Goal: Task Accomplishment & Management: Complete application form

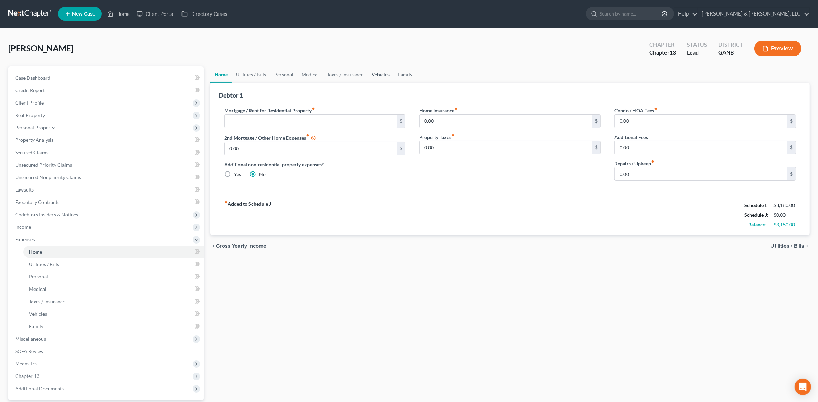
click at [386, 73] on link "Vehicles" at bounding box center [380, 74] width 26 height 17
type input "0.00"
radio input "true"
type input "0.00"
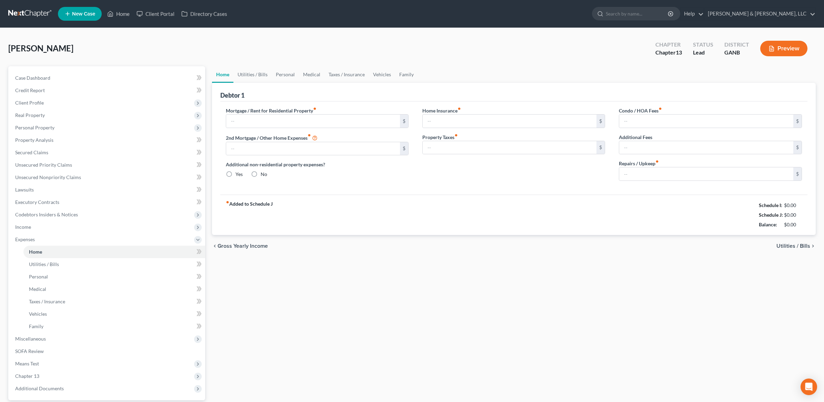
type input "0.00"
click at [372, 74] on link "Vehicles" at bounding box center [380, 74] width 26 height 17
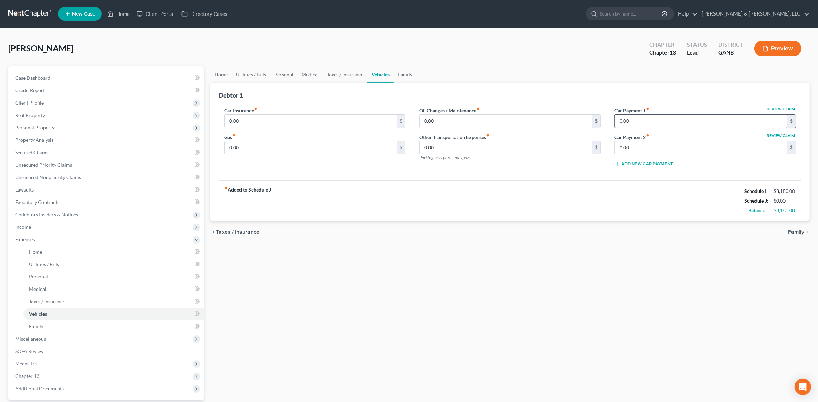
click at [668, 119] on input "0.00" at bounding box center [701, 120] width 172 height 13
type input "400"
click at [602, 87] on div "Debtor 1" at bounding box center [510, 92] width 582 height 19
click at [228, 78] on link "Home" at bounding box center [220, 74] width 21 height 17
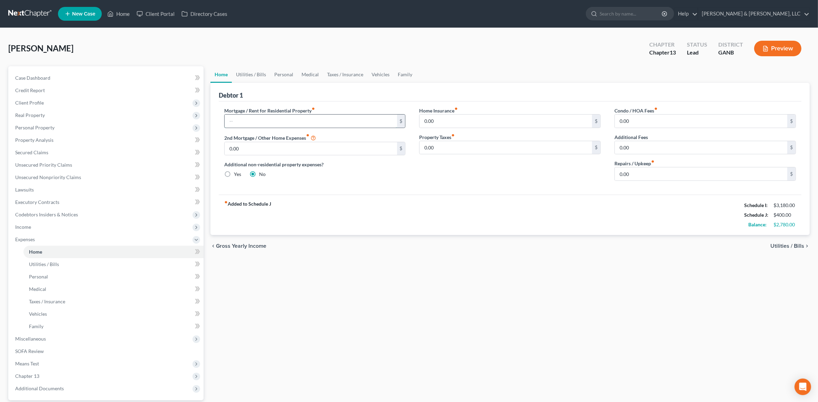
click at [295, 121] on input "text" at bounding box center [311, 120] width 172 height 13
click at [262, 73] on link "Utilities / Bills" at bounding box center [251, 74] width 38 height 17
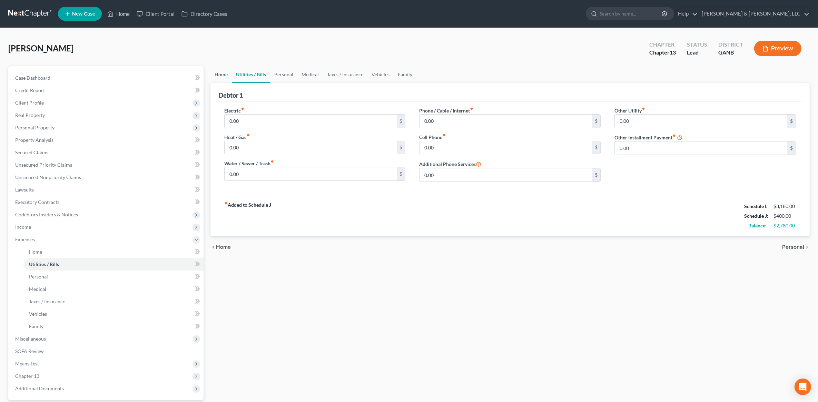
click at [229, 79] on link "Home" at bounding box center [220, 74] width 21 height 17
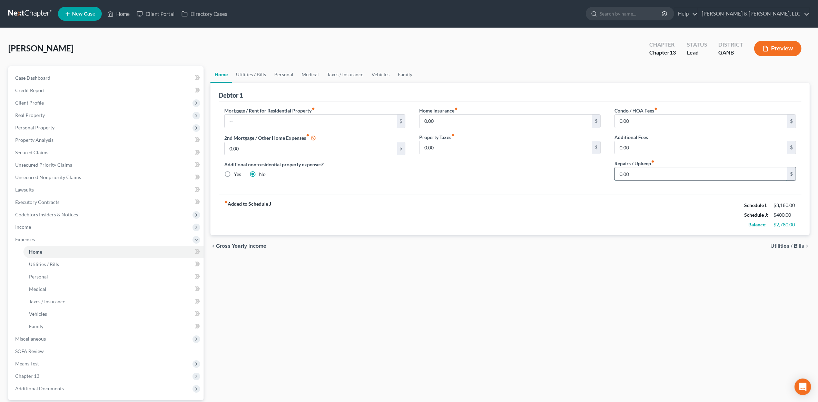
click at [647, 171] on input "0.00" at bounding box center [701, 173] width 172 height 13
type input "200"
click at [253, 71] on link "Utilities / Bills" at bounding box center [251, 74] width 38 height 17
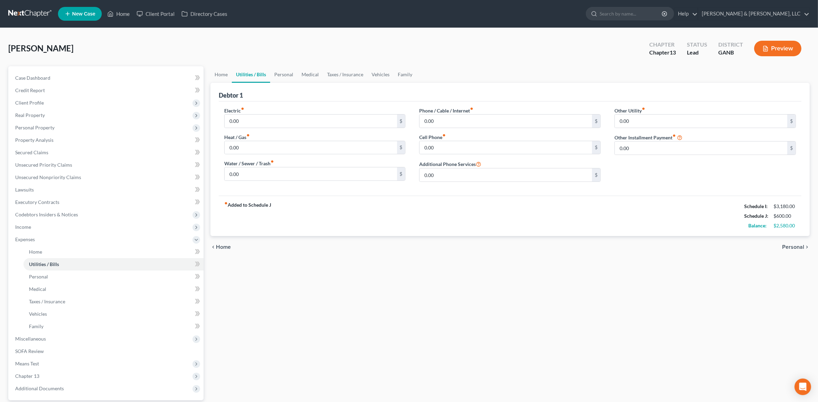
click at [247, 113] on div "Electric fiber_manual_record 0.00 $" at bounding box center [314, 117] width 181 height 21
click at [252, 118] on input "0.00" at bounding box center [311, 120] width 172 height 13
type input "300"
type input "80"
type input "200"
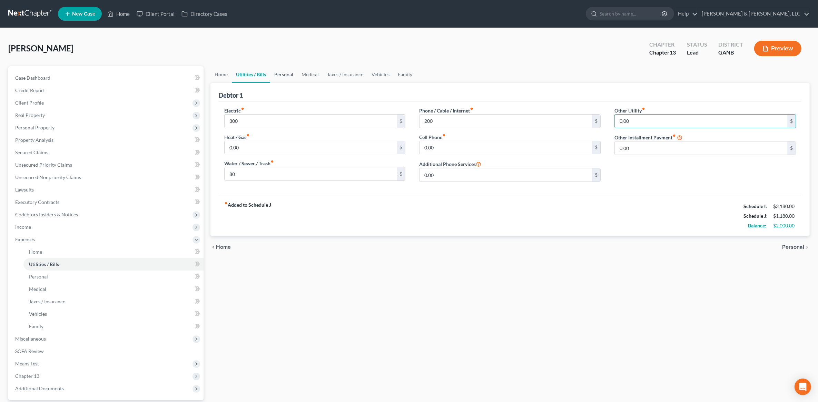
click at [290, 73] on link "Personal" at bounding box center [283, 74] width 27 height 17
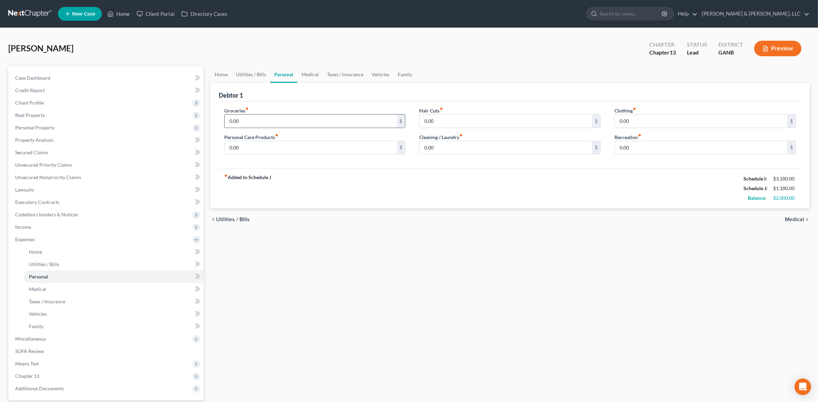
click at [271, 121] on input "0.00" at bounding box center [311, 120] width 172 height 13
type input "700"
type input "100"
click at [309, 73] on link "Medical" at bounding box center [310, 74] width 26 height 17
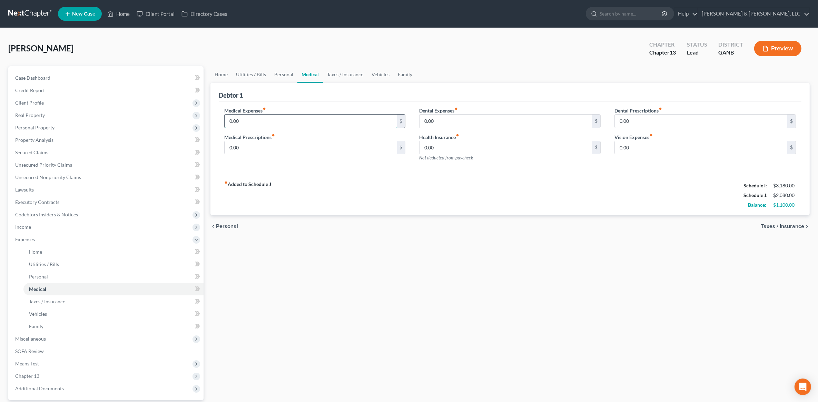
click at [262, 118] on input "0.00" at bounding box center [311, 120] width 172 height 13
type input "100"
click at [373, 72] on link "Vehicles" at bounding box center [380, 74] width 26 height 17
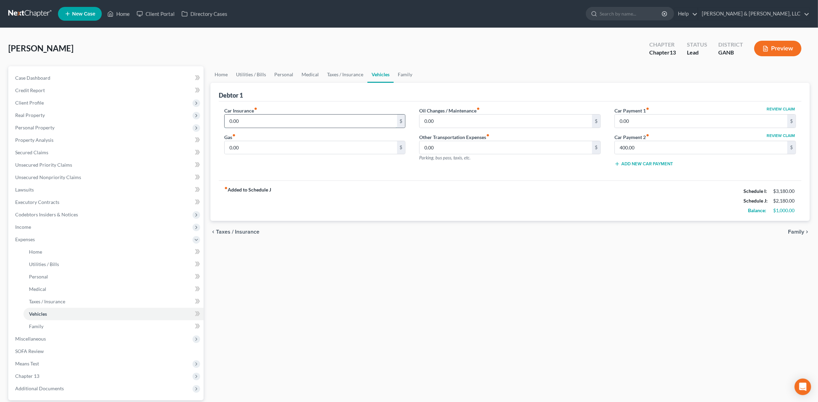
click at [243, 118] on input "0.00" at bounding box center [311, 120] width 172 height 13
type input "270"
click at [249, 147] on input "200" at bounding box center [311, 147] width 172 height 13
type input "300"
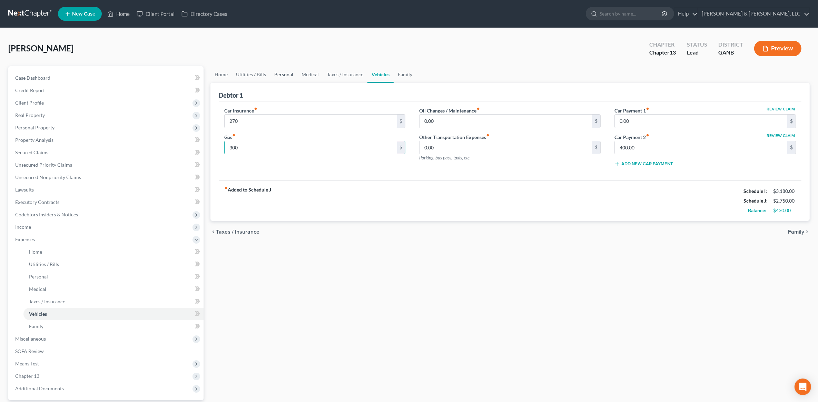
click at [287, 73] on link "Personal" at bounding box center [283, 74] width 27 height 17
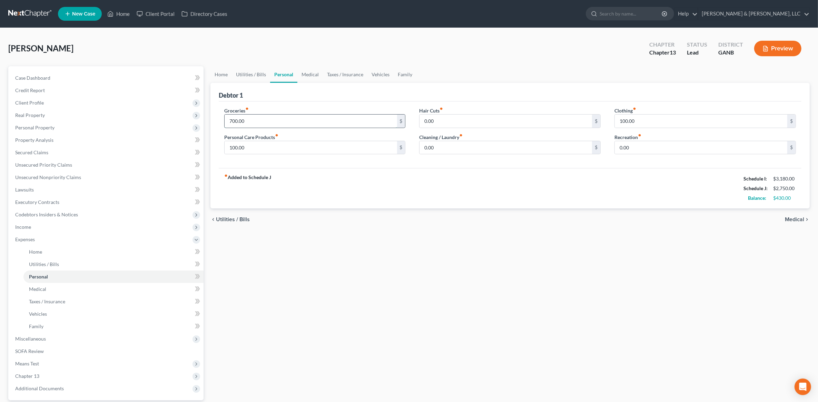
click at [260, 120] on input "700.00" at bounding box center [311, 120] width 172 height 13
type input "600"
click at [247, 74] on link "Utilities / Bills" at bounding box center [251, 74] width 38 height 17
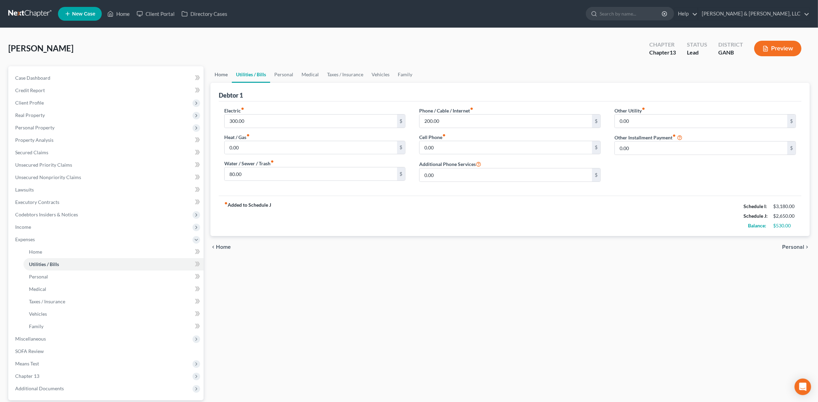
drag, startPoint x: 217, startPoint y: 74, endPoint x: 229, endPoint y: 80, distance: 13.3
click at [216, 74] on link "Home" at bounding box center [220, 74] width 21 height 17
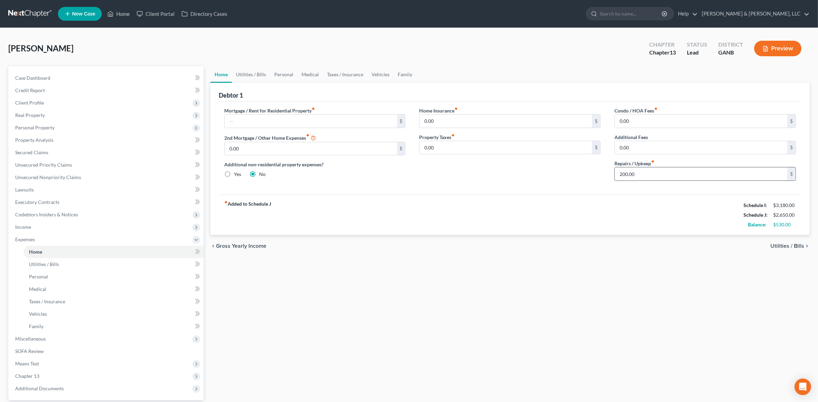
click at [641, 176] on input "200.00" at bounding box center [701, 173] width 172 height 13
type input "100"
click at [256, 76] on link "Utilities / Bills" at bounding box center [251, 74] width 38 height 17
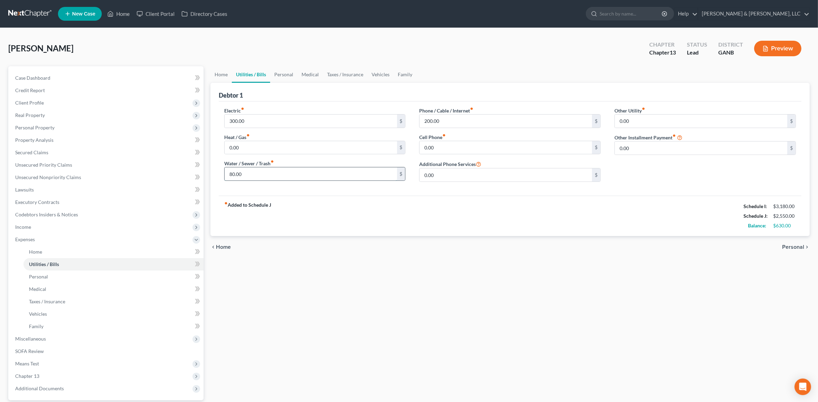
click at [256, 168] on input "80.00" at bounding box center [311, 173] width 172 height 13
type input "70"
click at [488, 308] on div "Home Utilities / Bills Personal Medical Taxes / Insurance Vehicles Family Debto…" at bounding box center [510, 252] width 606 height 373
click at [387, 72] on link "Vehicles" at bounding box center [380, 74] width 26 height 17
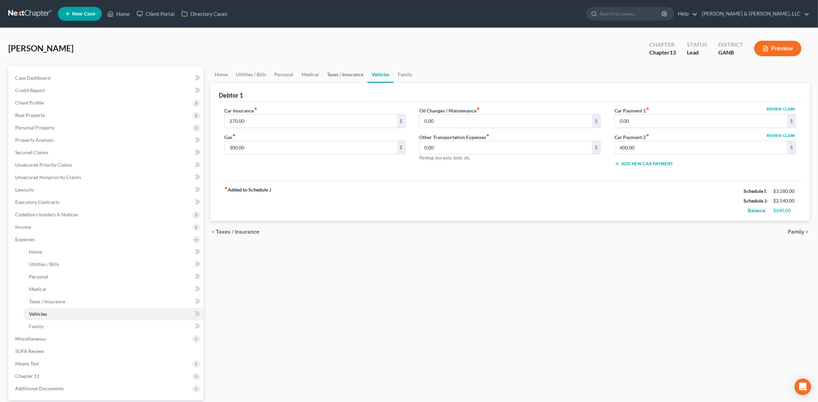
click at [361, 69] on link "Taxes / Insurance" at bounding box center [345, 74] width 44 height 17
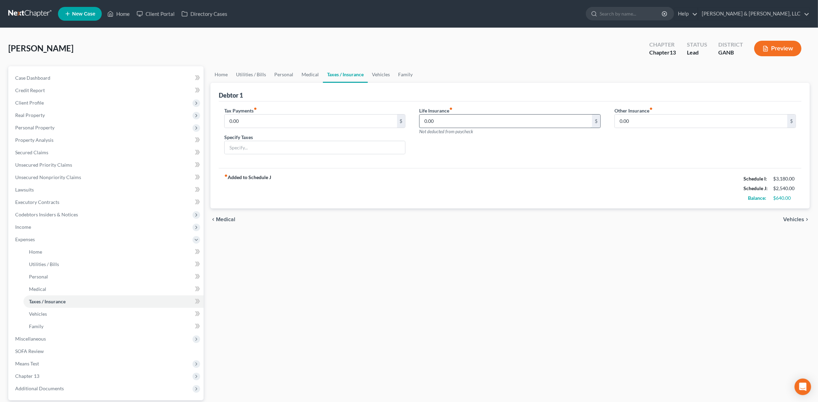
click at [445, 121] on input "0.00" at bounding box center [505, 120] width 172 height 13
type input "30"
click at [306, 71] on link "Medical" at bounding box center [310, 74] width 26 height 17
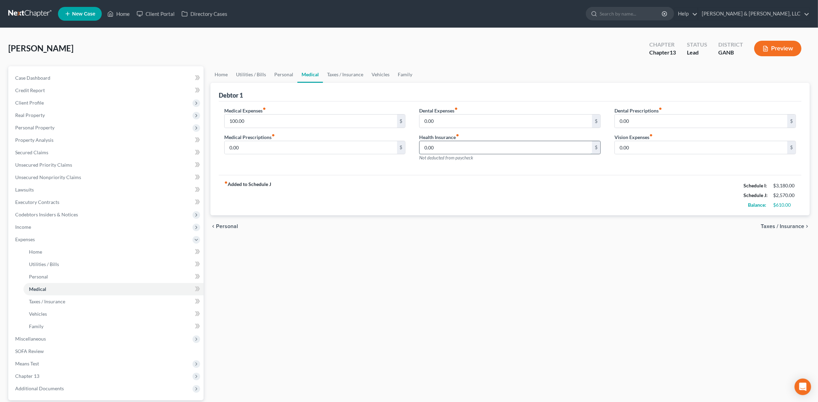
click at [471, 151] on input "0.00" at bounding box center [505, 147] width 172 height 13
type input "80"
click at [531, 286] on div "Home Utilities / Bills Personal Medical Taxes / Insurance Vehicles Family Debto…" at bounding box center [510, 252] width 606 height 373
click at [784, 226] on span "Taxes / Insurance" at bounding box center [781, 226] width 43 height 6
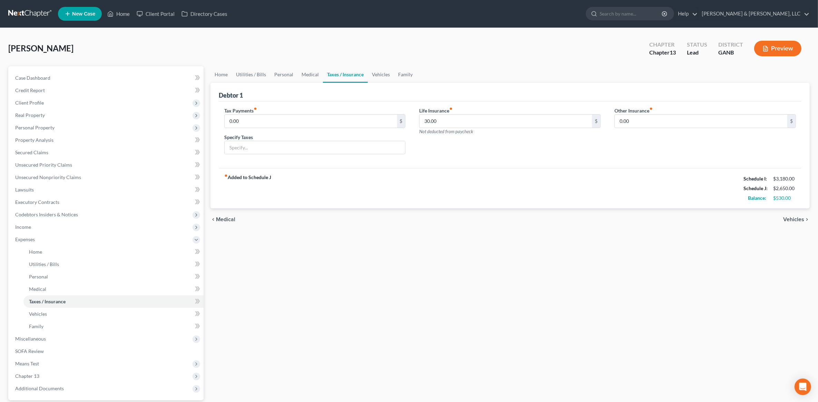
click at [793, 219] on span "Vehicles" at bounding box center [793, 220] width 21 height 6
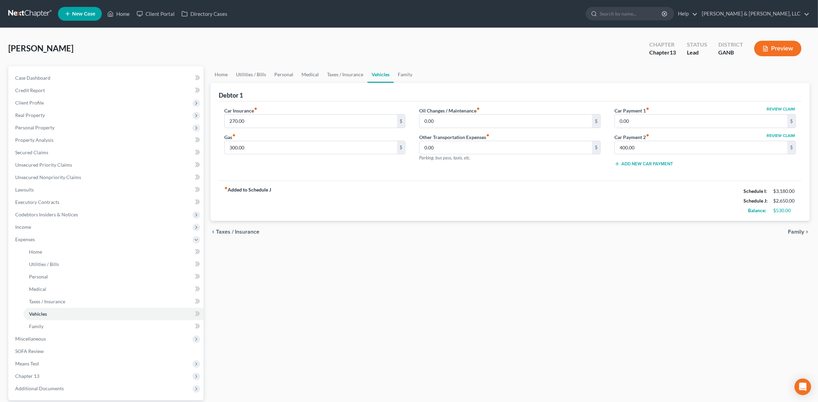
click at [798, 229] on span "Family" at bounding box center [796, 232] width 16 height 6
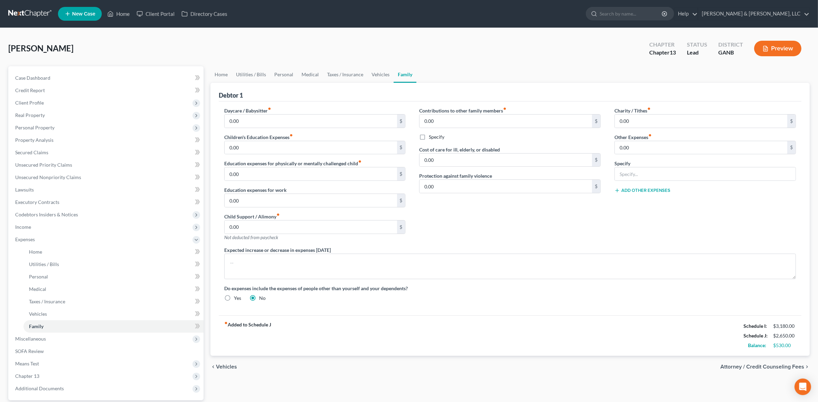
click at [768, 366] on span "Attorney / Credit Counseling Fees" at bounding box center [762, 367] width 84 height 6
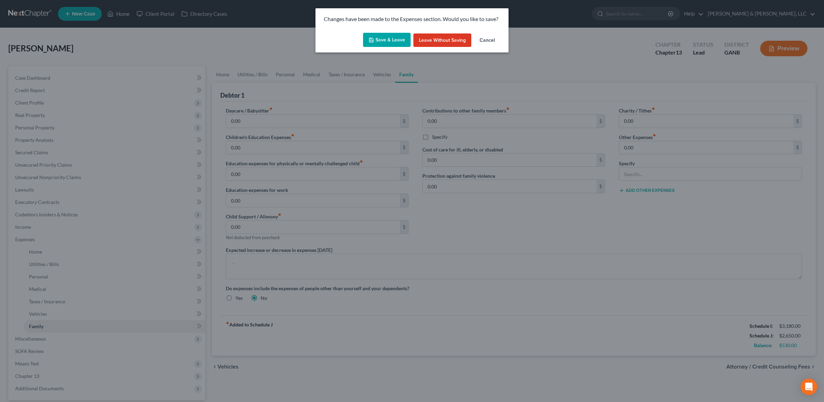
click at [392, 33] on button "Save & Leave" at bounding box center [387, 40] width 48 height 14
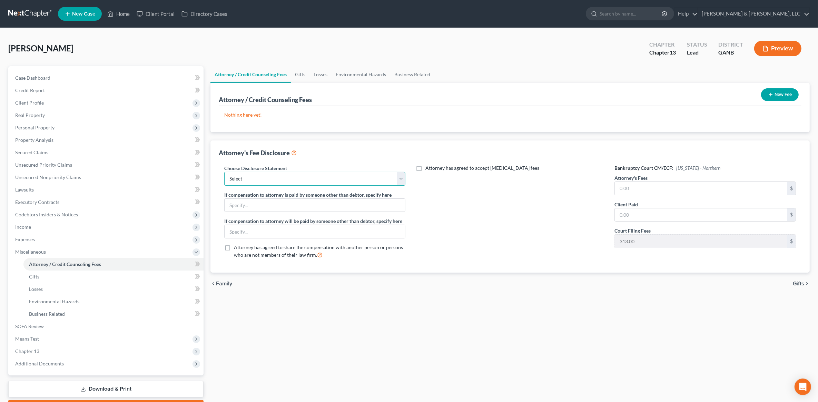
click at [323, 173] on select "Select CUSTOM 13 BUSINESS 13 7 Disclosure 13 Disclosure" at bounding box center [314, 179] width 181 height 14
select select "3"
click at [224, 172] on select "Select CUSTOM 13 BUSINESS 13 7 Disclosure 13 Disclosure" at bounding box center [314, 179] width 181 height 14
click at [634, 188] on input "text" at bounding box center [701, 188] width 172 height 13
type input "4,000"
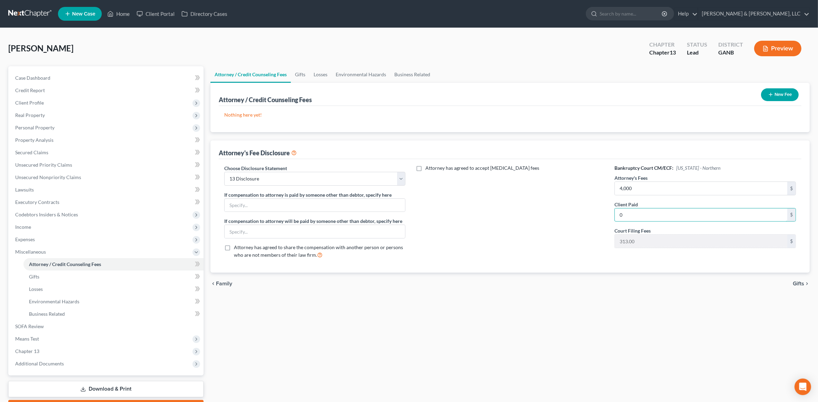
type input "0"
click at [792, 95] on button "New Fee" at bounding box center [780, 94] width 38 height 13
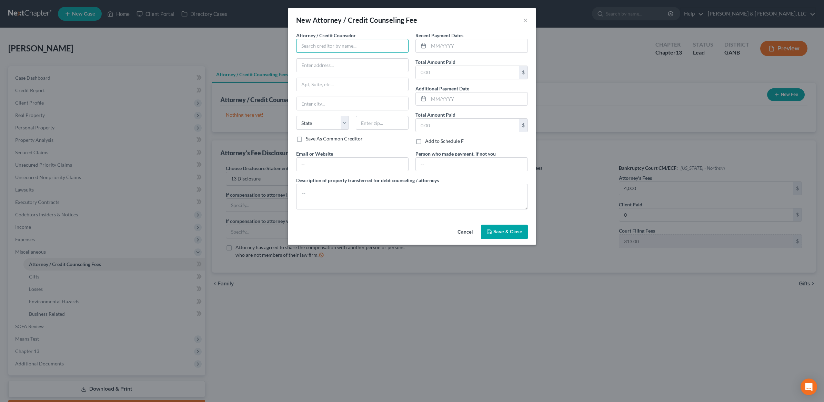
click at [345, 44] on input "text" at bounding box center [352, 46] width 112 height 14
type input "CC Advising"
click at [455, 41] on input "text" at bounding box center [478, 45] width 99 height 13
type input "09/2025"
type input "10"
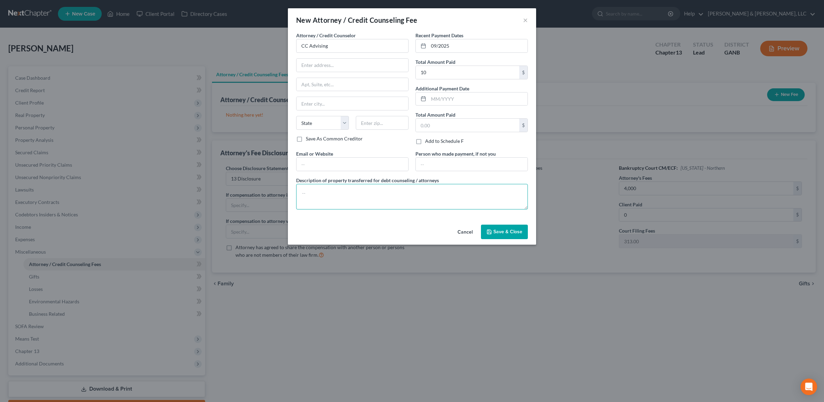
click at [370, 197] on textarea at bounding box center [412, 197] width 232 height 26
type textarea "$10"
click at [522, 228] on button "Save & Close" at bounding box center [504, 232] width 47 height 14
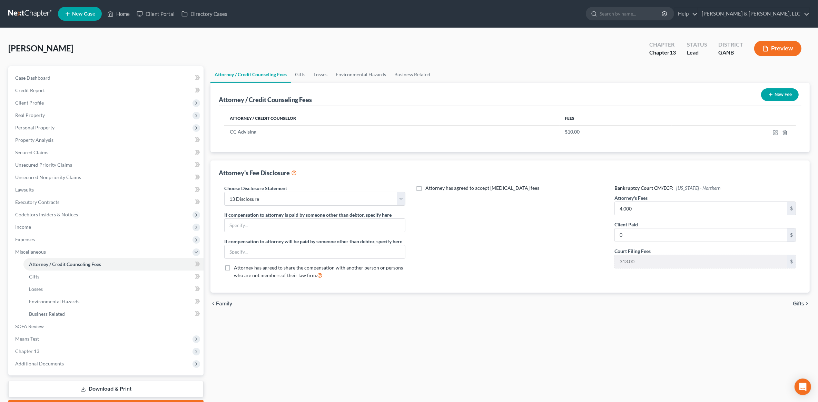
click at [773, 92] on button "New Fee" at bounding box center [780, 94] width 38 height 13
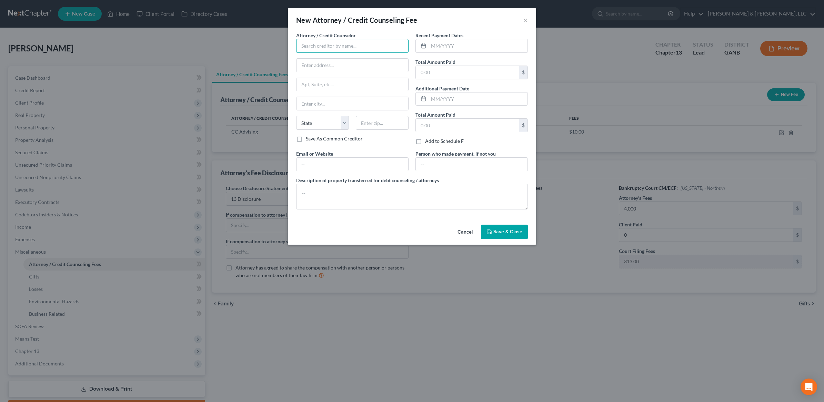
click at [348, 48] on input "text" at bounding box center [352, 46] width 112 height 14
type input "[PERSON_NAME] & [PERSON_NAME] LLC"
click at [446, 43] on input "text" at bounding box center [478, 45] width 99 height 13
type input "08/2025"
type input "313"
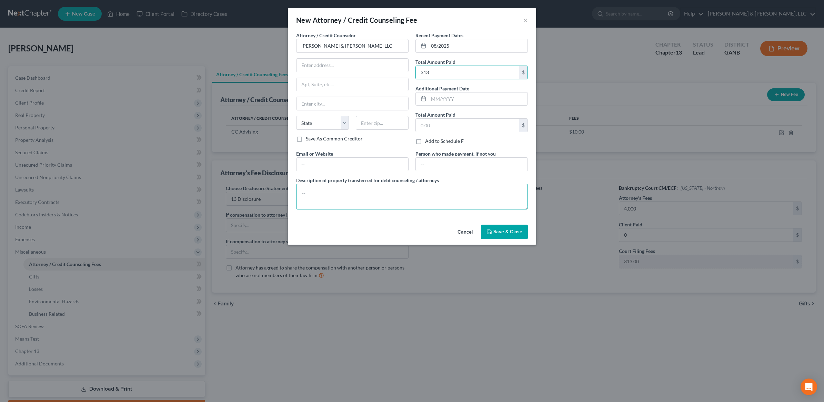
click at [331, 198] on textarea at bounding box center [412, 197] width 232 height 26
type textarea "$313 court costs"
click at [521, 235] on span "Save & Close" at bounding box center [508, 232] width 29 height 6
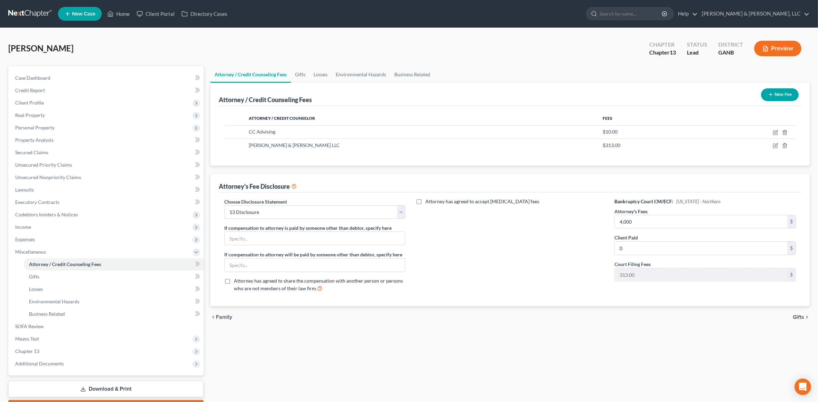
click at [798, 317] on span "Gifts" at bounding box center [798, 317] width 11 height 6
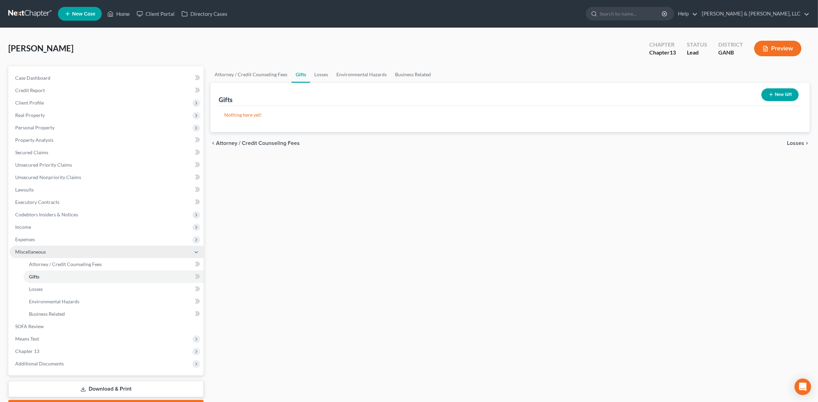
click at [195, 253] on icon at bounding box center [196, 252] width 6 height 6
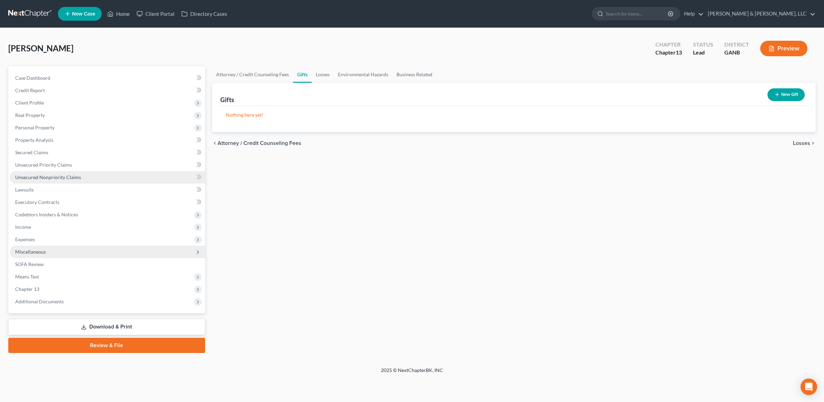
click at [82, 179] on link "Unsecured Nonpriority Claims" at bounding box center [108, 177] width 196 height 12
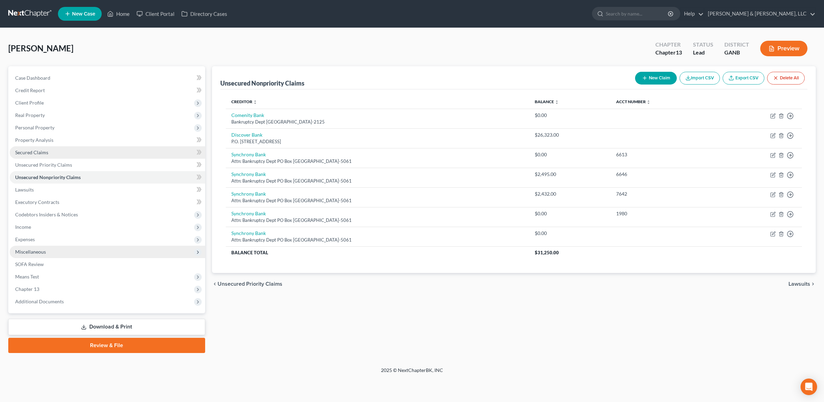
click at [63, 153] on link "Secured Claims" at bounding box center [108, 152] width 196 height 12
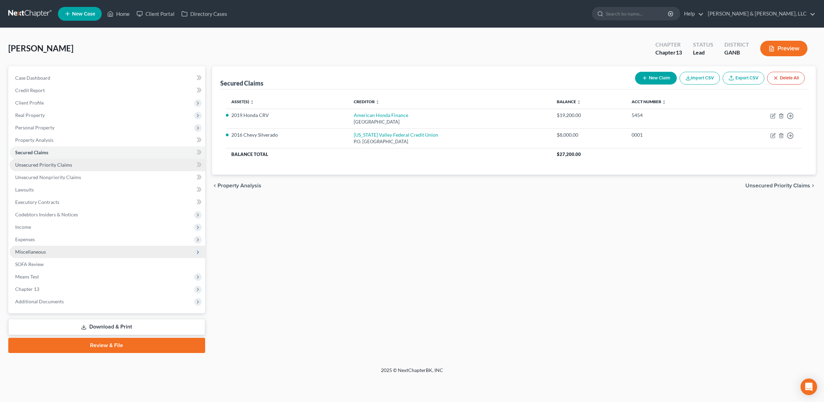
click at [54, 169] on link "Unsecured Priority Claims" at bounding box center [108, 165] width 196 height 12
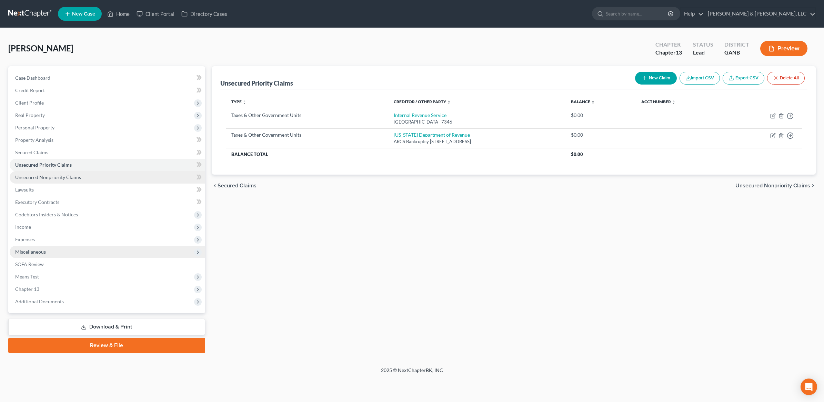
click at [78, 179] on span "Unsecured Nonpriority Claims" at bounding box center [48, 177] width 66 height 6
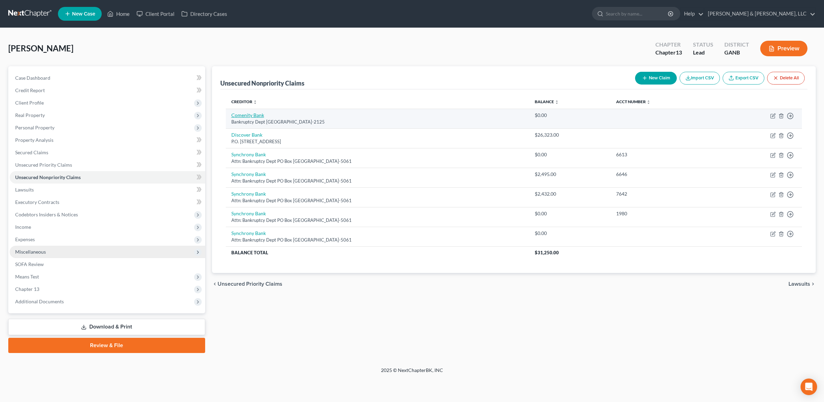
click at [249, 116] on link "Comenity Bank" at bounding box center [247, 115] width 33 height 6
select select "36"
select select "14"
select select "0"
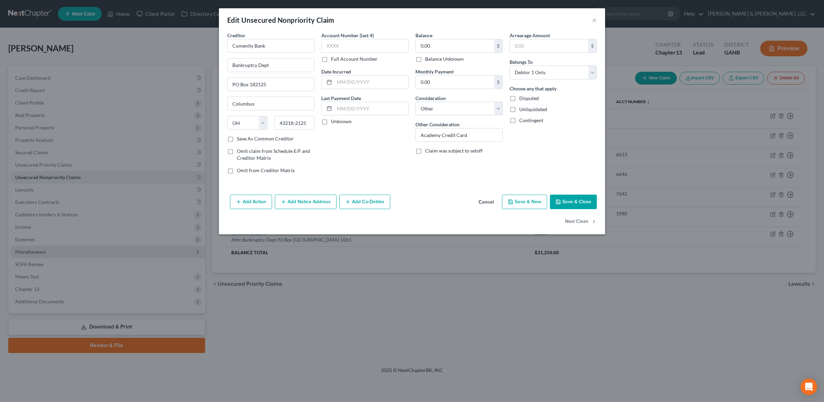
click at [573, 200] on button "Save & Close" at bounding box center [573, 202] width 47 height 14
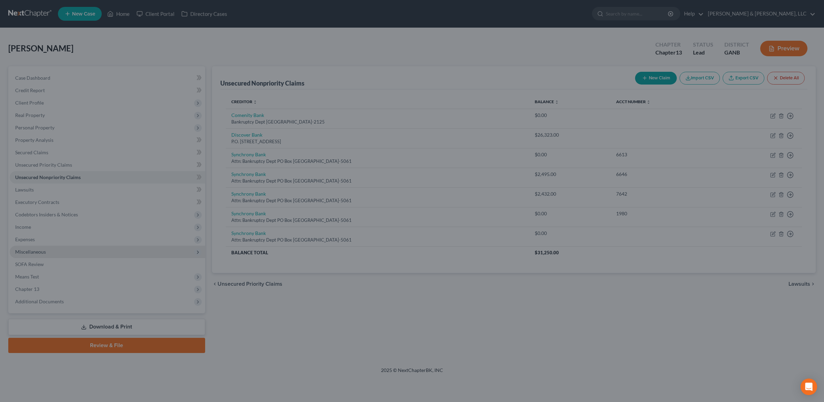
type input "0"
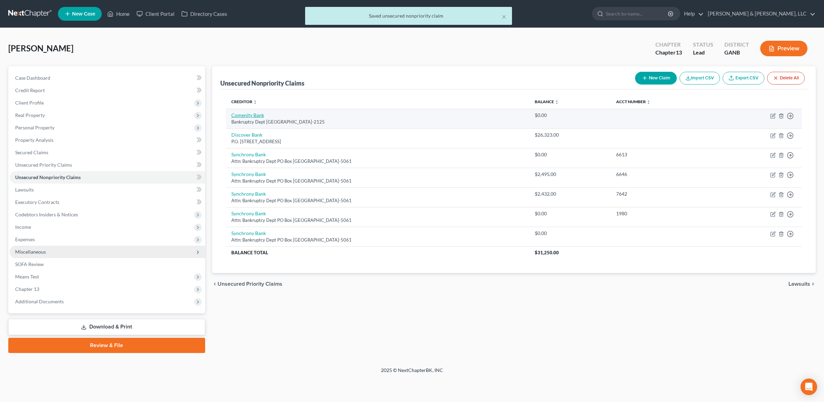
click at [255, 114] on link "Comenity Bank" at bounding box center [247, 115] width 33 height 6
select select "36"
select select "14"
select select "0"
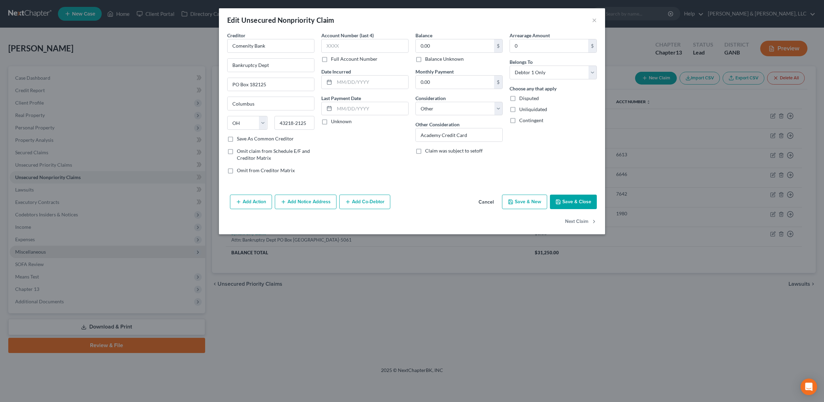
click at [572, 201] on button "Save & Close" at bounding box center [573, 202] width 47 height 14
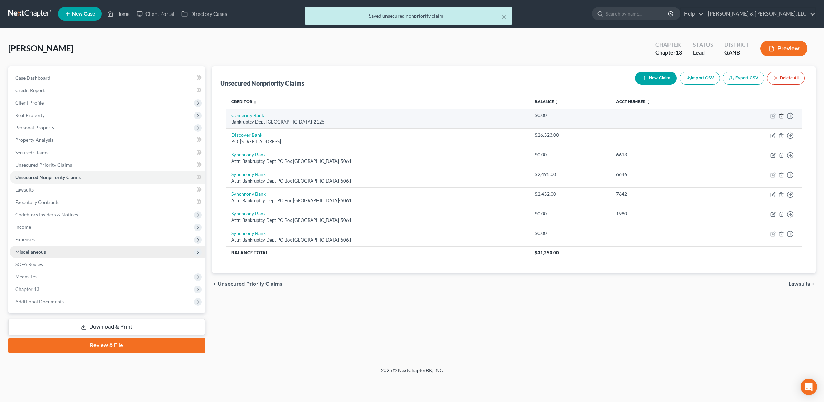
click at [780, 114] on icon "button" at bounding box center [782, 116] width 6 height 6
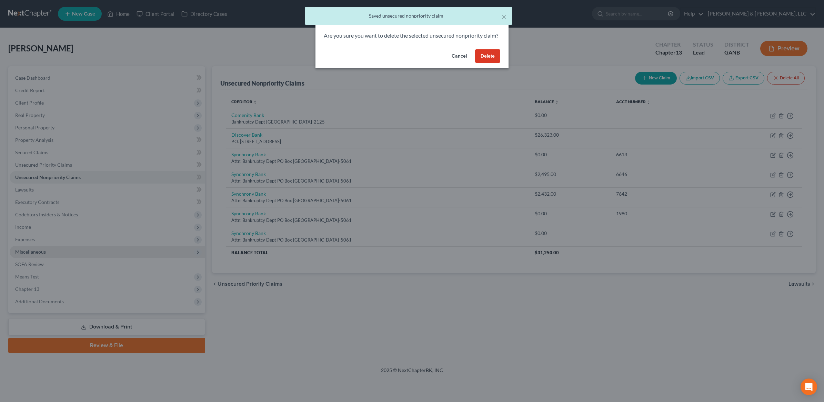
click at [488, 63] on button "Delete" at bounding box center [487, 56] width 25 height 14
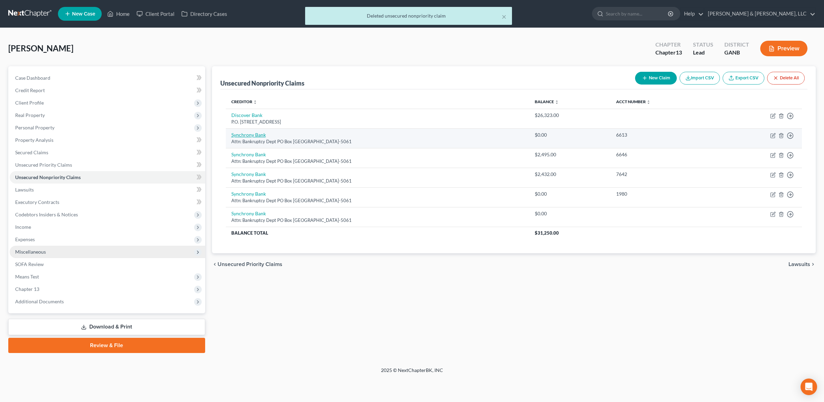
click at [247, 133] on link "Synchrony Bank" at bounding box center [248, 135] width 34 height 6
select select "9"
select select "14"
select select "0"
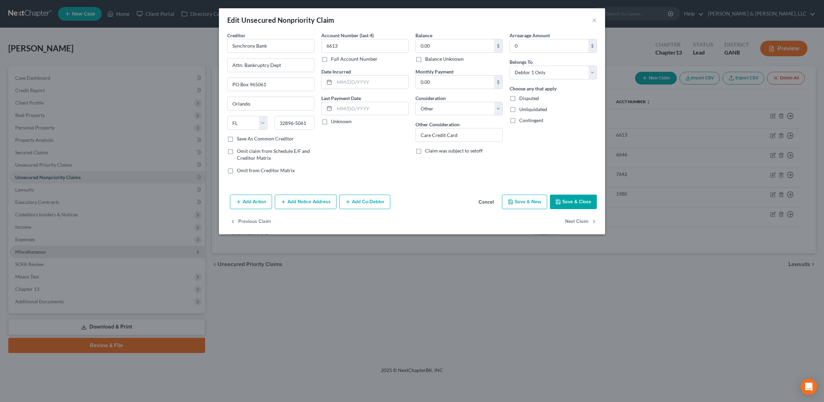
click at [572, 197] on button "Save & Close" at bounding box center [573, 202] width 47 height 14
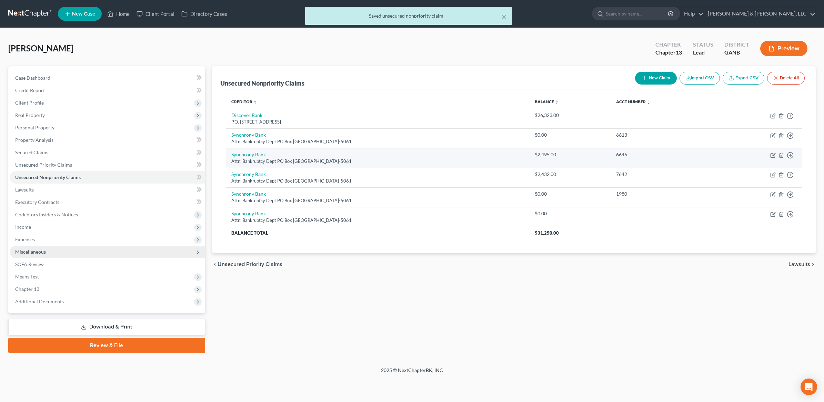
click at [243, 156] on link "Synchrony Bank" at bounding box center [248, 154] width 34 height 6
select select "9"
select select "14"
select select "0"
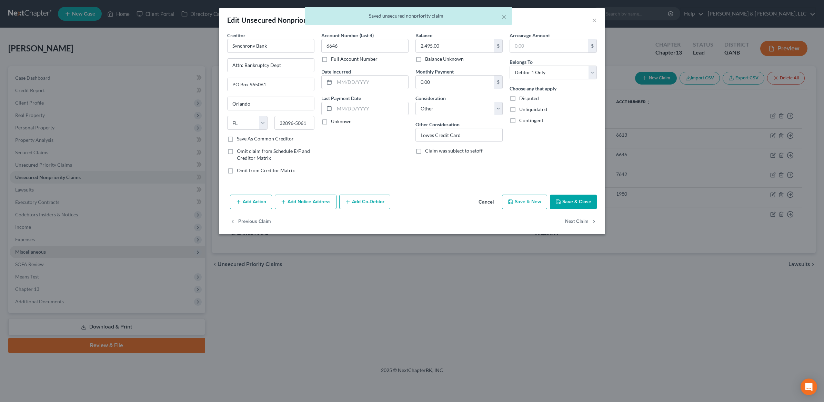
click at [566, 199] on button "Save & Close" at bounding box center [573, 202] width 47 height 14
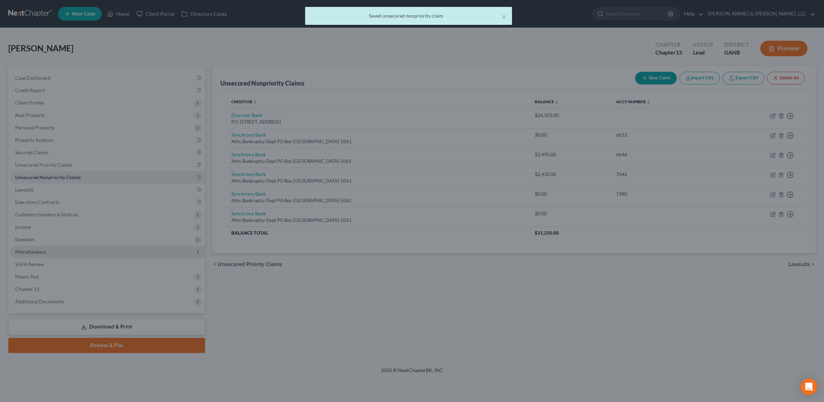
type input "0"
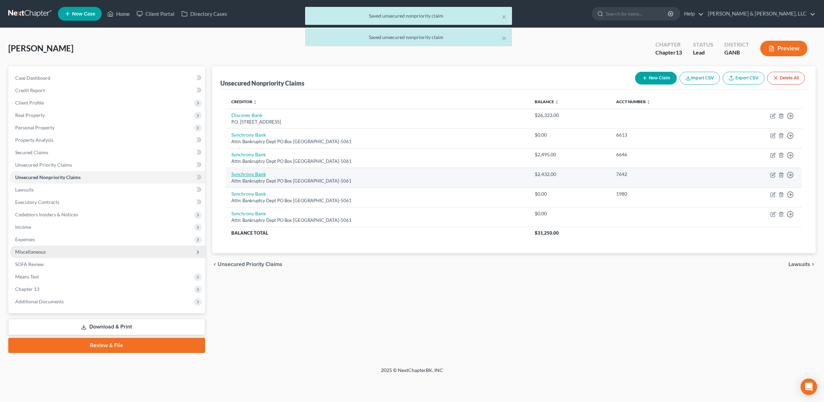
click at [257, 171] on link "Synchrony Bank" at bounding box center [248, 174] width 34 height 6
select select "9"
select select "14"
select select "0"
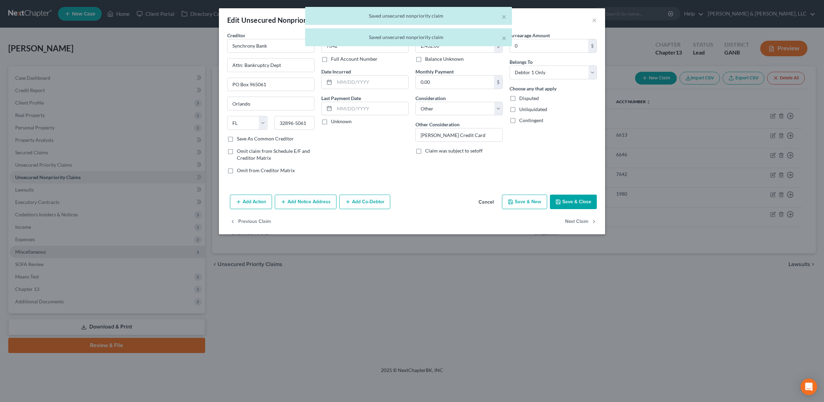
click at [574, 200] on button "Save & Close" at bounding box center [573, 202] width 47 height 14
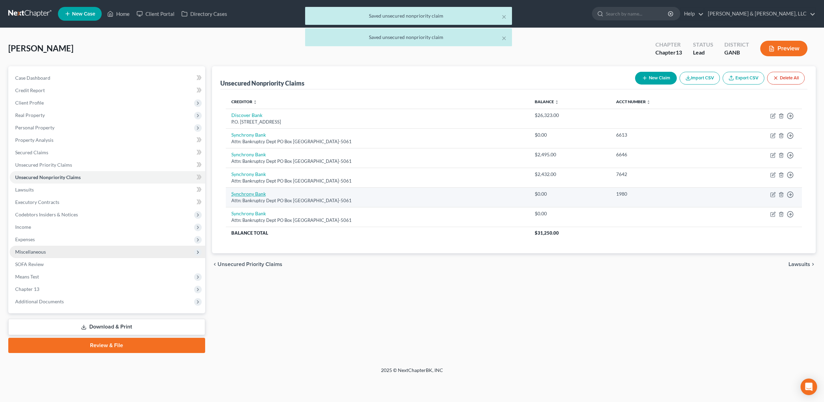
click at [260, 194] on link "Synchrony Bank" at bounding box center [248, 194] width 34 height 6
select select "9"
select select "14"
select select "0"
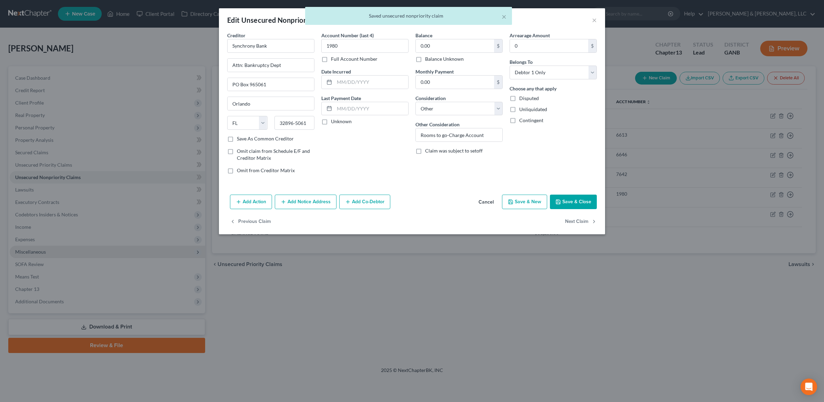
click at [579, 199] on button "Save & Close" at bounding box center [573, 202] width 47 height 14
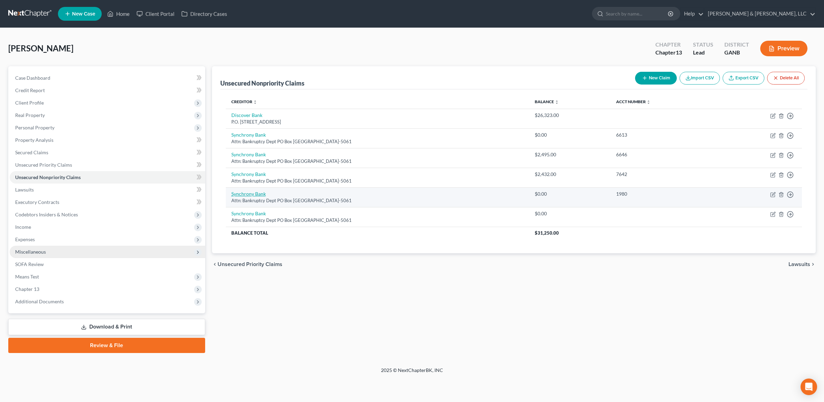
click at [244, 194] on link "Synchrony Bank" at bounding box center [248, 194] width 34 height 6
select select "9"
select select "14"
select select "0"
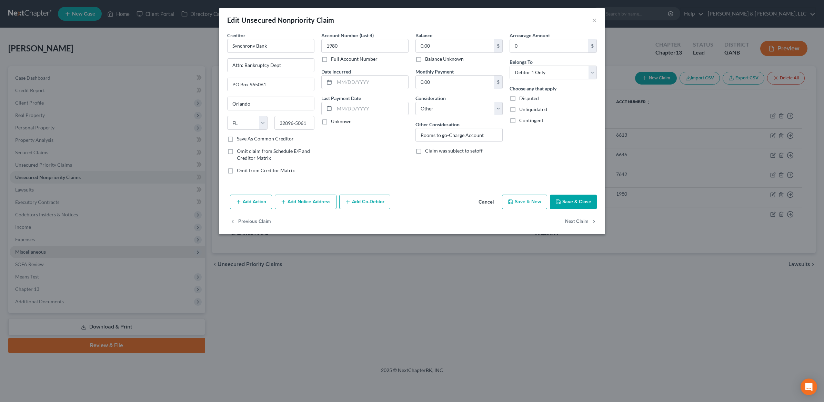
click at [581, 199] on button "Save & Close" at bounding box center [573, 202] width 47 height 14
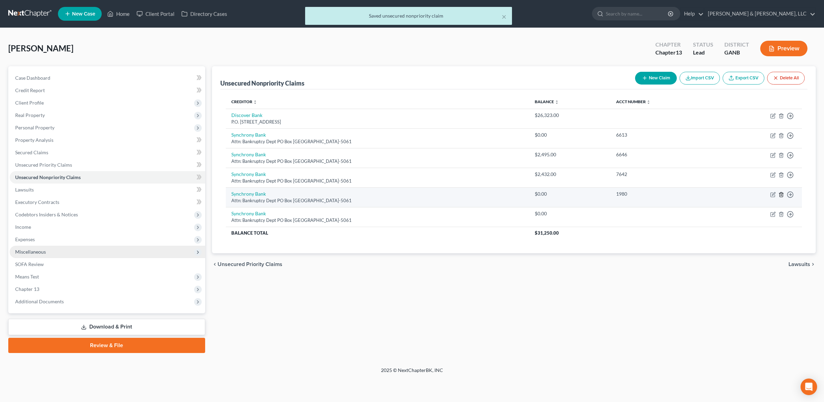
click at [783, 194] on icon "button" at bounding box center [782, 195] width 6 height 6
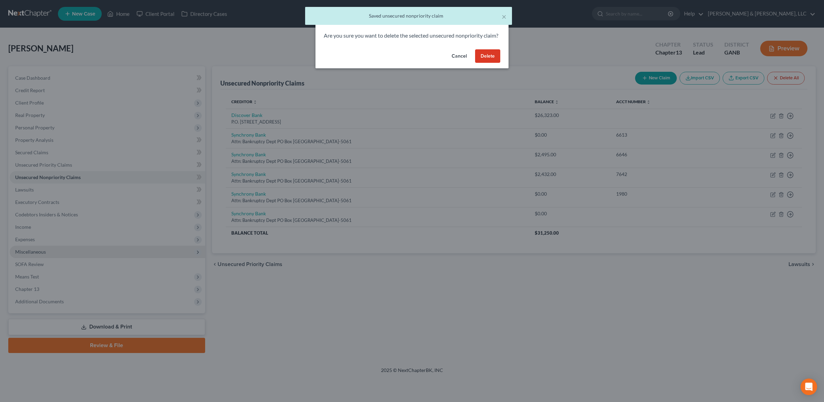
click at [487, 63] on button "Delete" at bounding box center [487, 56] width 25 height 14
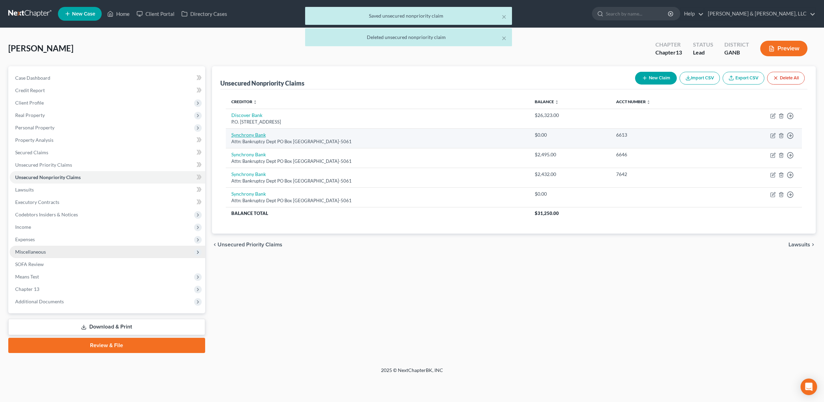
click at [261, 133] on link "Synchrony Bank" at bounding box center [248, 135] width 34 height 6
select select "9"
select select "14"
select select "0"
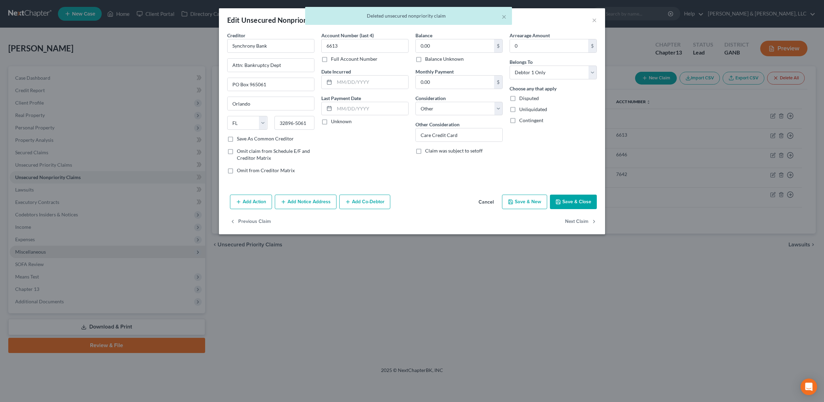
click at [579, 200] on button "Save & Close" at bounding box center [573, 202] width 47 height 14
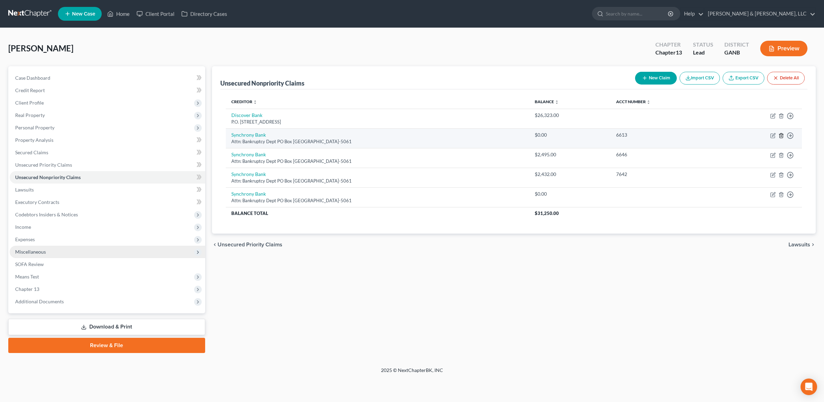
click at [782, 136] on line "button" at bounding box center [782, 135] width 0 height 1
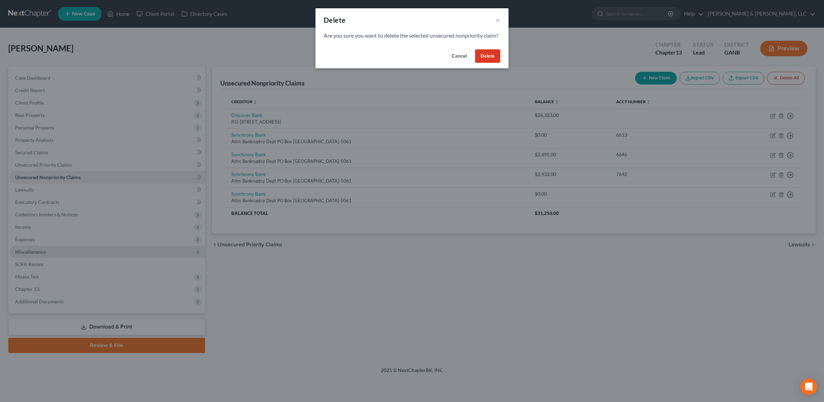
click at [490, 63] on button "Delete" at bounding box center [487, 56] width 25 height 14
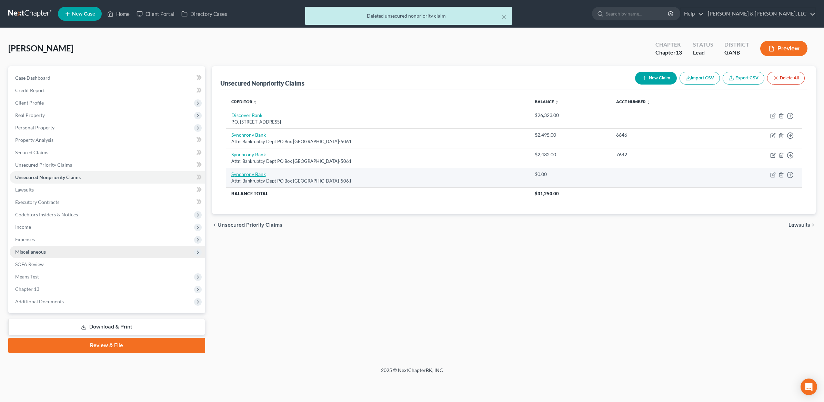
click at [249, 172] on link "Synchrony Bank" at bounding box center [248, 174] width 34 height 6
select select "9"
select select "14"
select select "0"
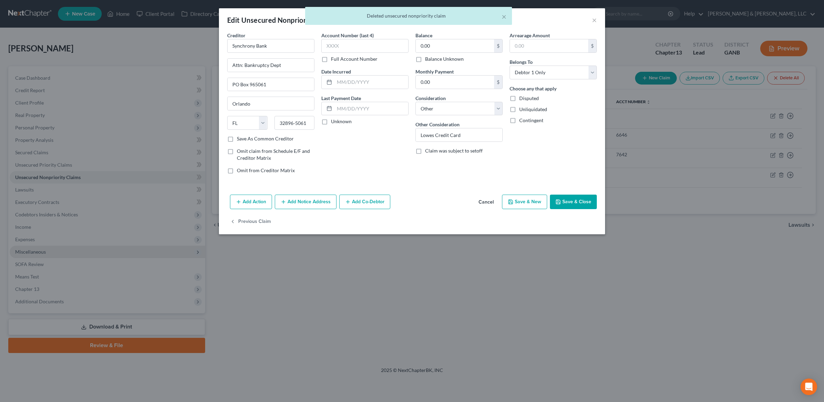
click at [574, 200] on button "Save & Close" at bounding box center [573, 202] width 47 height 14
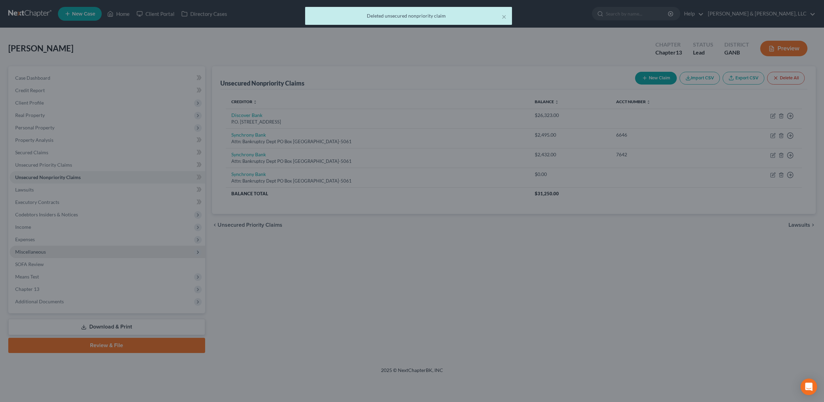
type input "0"
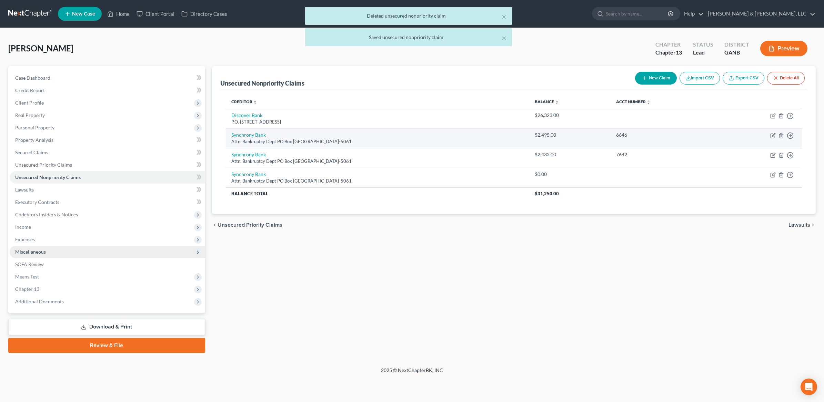
click at [248, 137] on link "Synchrony Bank" at bounding box center [248, 135] width 34 height 6
select select "9"
select select "14"
select select "0"
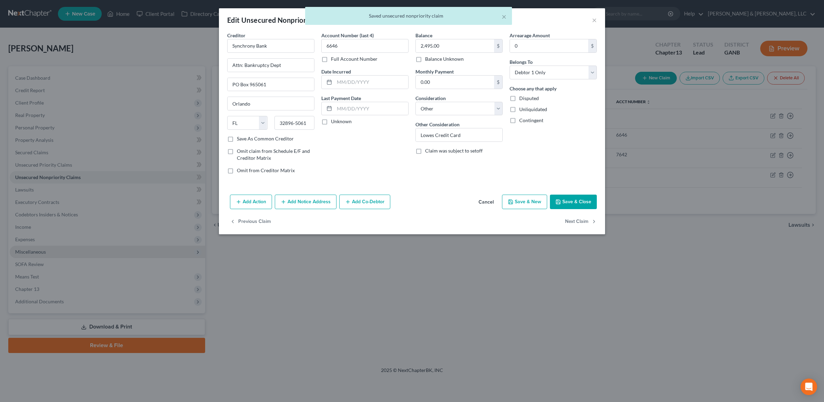
click at [571, 199] on button "Save & Close" at bounding box center [573, 202] width 47 height 14
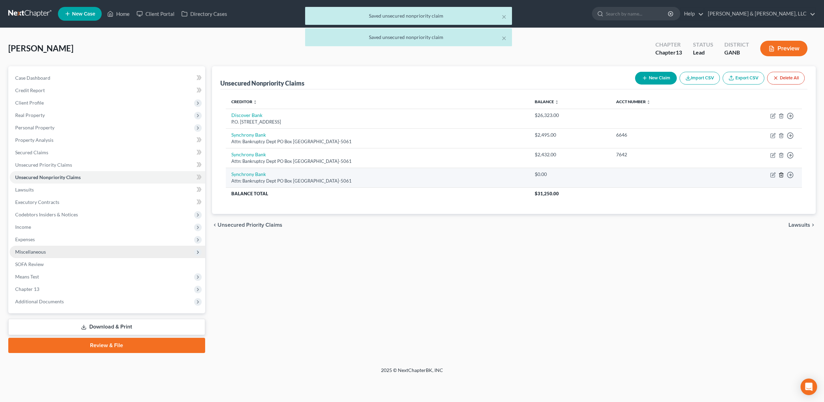
click at [783, 177] on icon "button" at bounding box center [782, 175] width 6 height 6
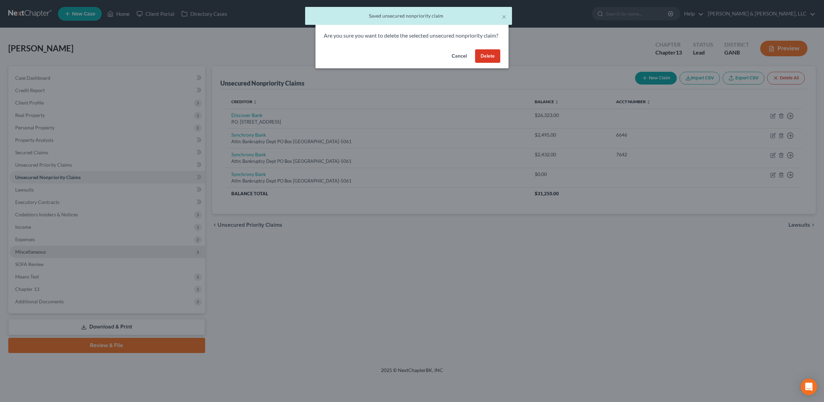
click at [485, 63] on button "Delete" at bounding box center [487, 56] width 25 height 14
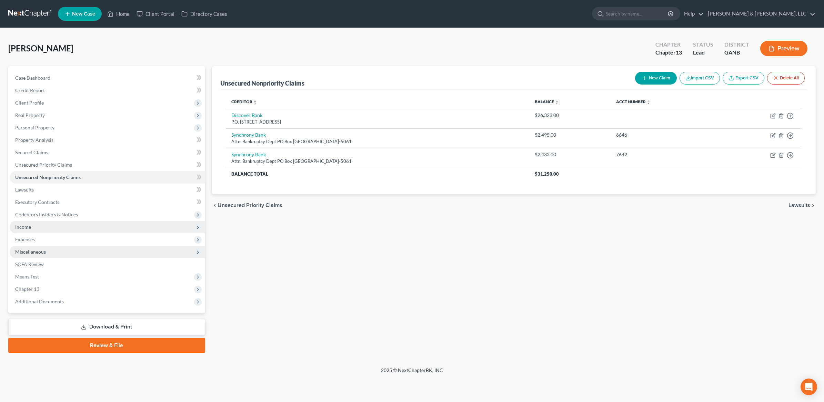
click at [36, 224] on span "Income" at bounding box center [108, 227] width 196 height 12
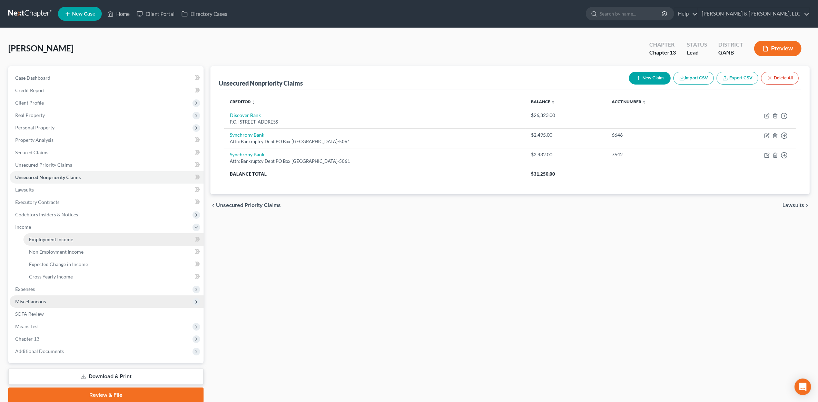
click at [64, 236] on span "Employment Income" at bounding box center [51, 239] width 44 height 6
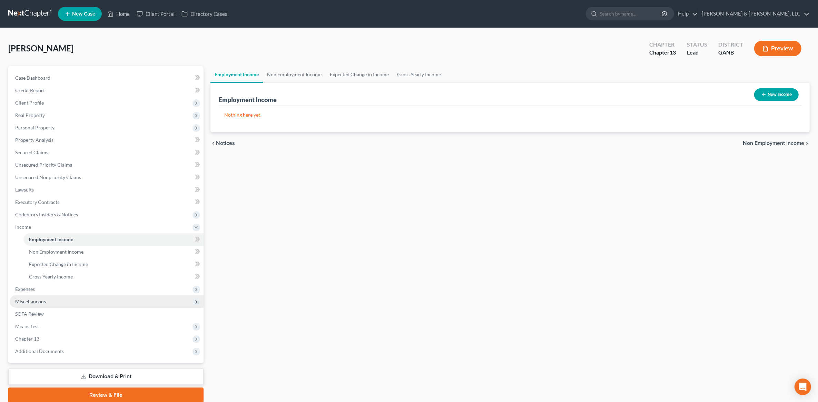
click at [788, 95] on button "New Income" at bounding box center [776, 94] width 44 height 13
select select "0"
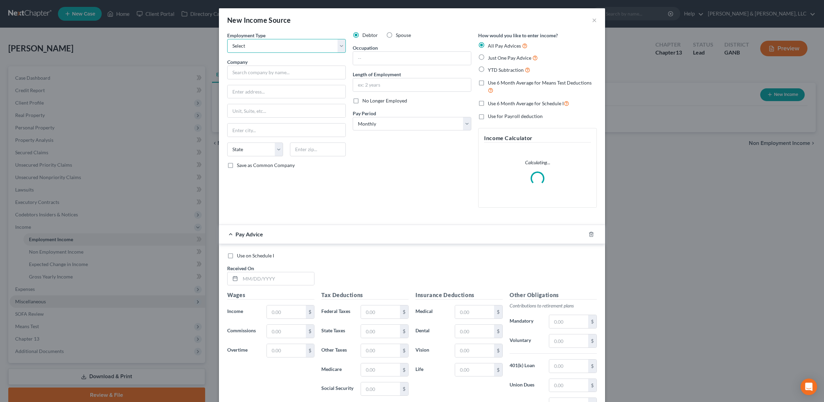
click at [301, 48] on select "Select Full or [DEMOGRAPHIC_DATA] Employment Self Employment" at bounding box center [286, 46] width 119 height 14
select select "0"
click at [227, 39] on select "Select Full or [DEMOGRAPHIC_DATA] Employment Self Employment" at bounding box center [286, 46] width 119 height 14
click at [397, 40] on div "Debtor Spouse Occupation Length of Employment No Longer Employed Pay Period * S…" at bounding box center [412, 122] width 126 height 181
click at [396, 35] on span "Spouse" at bounding box center [403, 35] width 15 height 6
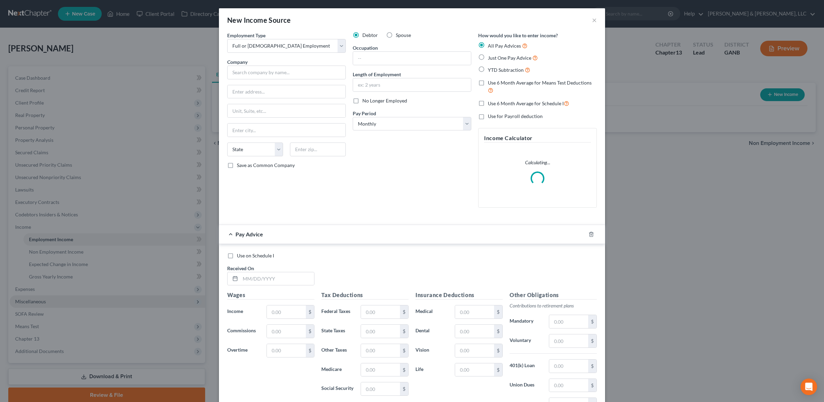
click at [399, 35] on input "Spouse" at bounding box center [401, 34] width 4 height 4
radio input "true"
click at [287, 68] on input "text" at bounding box center [286, 73] width 119 height 14
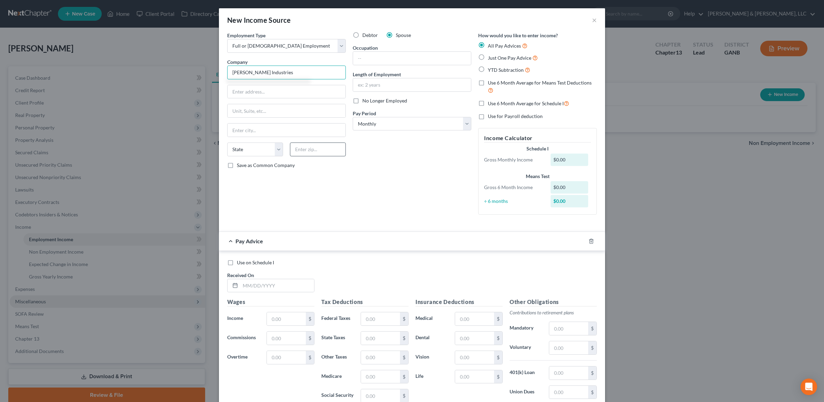
type input "[PERSON_NAME] Industries"
paste input "[STREET_ADDRESS][PERSON_NAME]"
type input "[STREET_ADDRESS][PERSON_NAME]"
click at [323, 156] on input "text" at bounding box center [318, 149] width 56 height 14
type input "30720"
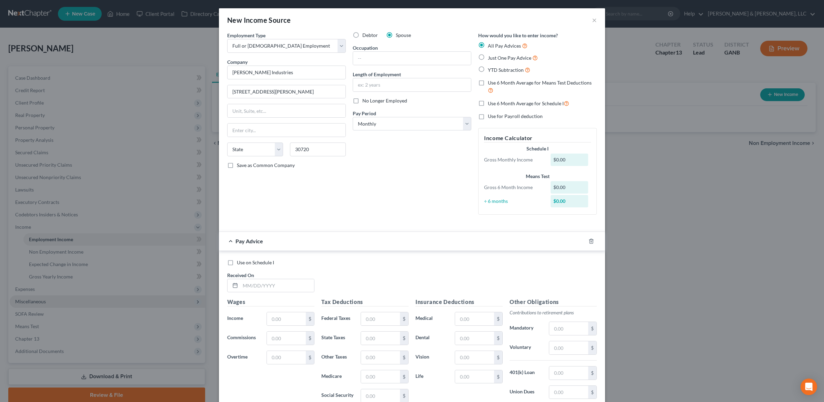
type input "[PERSON_NAME]"
select select "10"
click at [416, 185] on div "Debtor Spouse Occupation Length of Employment No Longer Employed Pay Period * S…" at bounding box center [412, 126] width 126 height 188
click at [505, 57] on span "Just One Pay Advice" at bounding box center [509, 58] width 43 height 6
click at [495, 57] on input "Just One Pay Advice" at bounding box center [493, 56] width 4 height 4
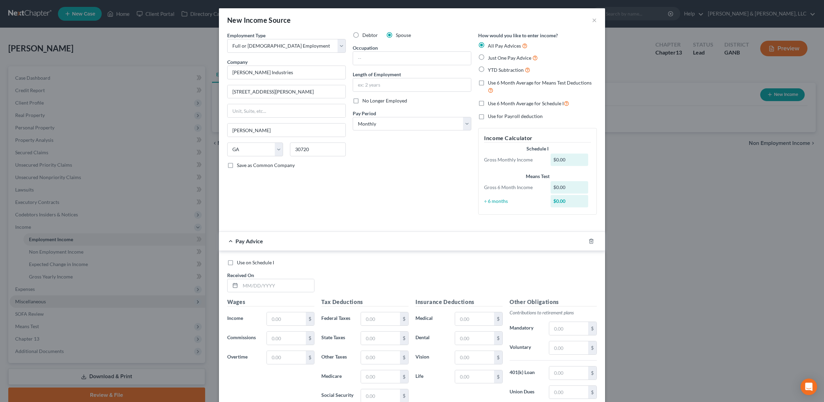
radio input "true"
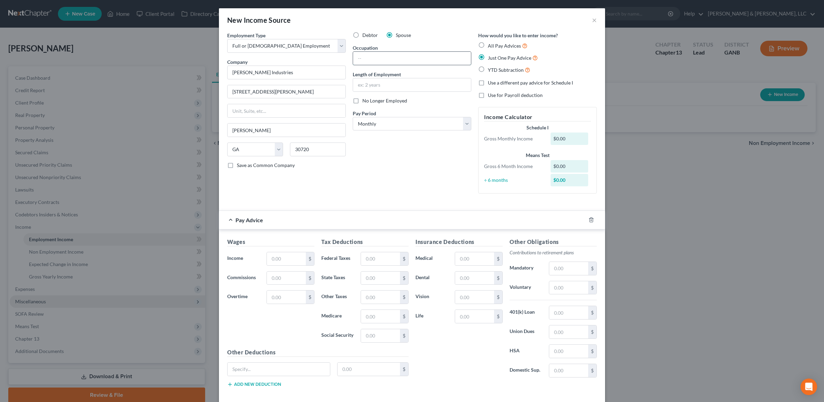
click at [416, 58] on input "text" at bounding box center [412, 58] width 118 height 13
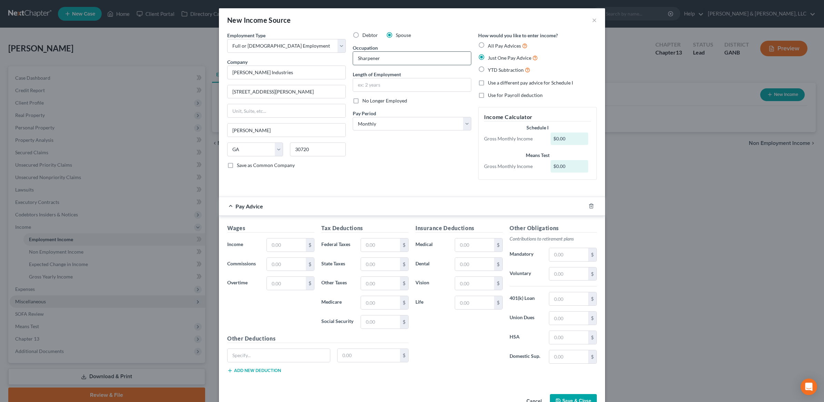
type input "Sharpener"
type input "3 years"
click at [430, 166] on div "Debtor Spouse Occupation Sharpener Length of Employment 3 years No Longer Emplo…" at bounding box center [412, 108] width 126 height 153
click at [296, 249] on input "text" at bounding box center [286, 244] width 39 height 13
type input "1,200"
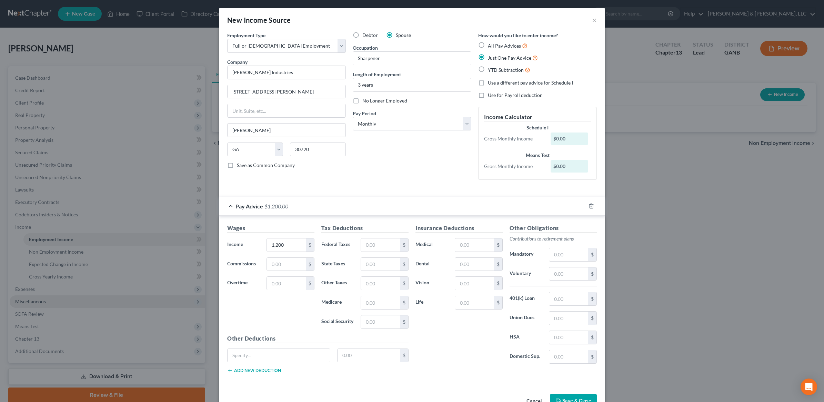
click at [402, 162] on div "Debtor Spouse Occupation Sharpener Length of Employment 3 years No Longer Emplo…" at bounding box center [412, 108] width 126 height 153
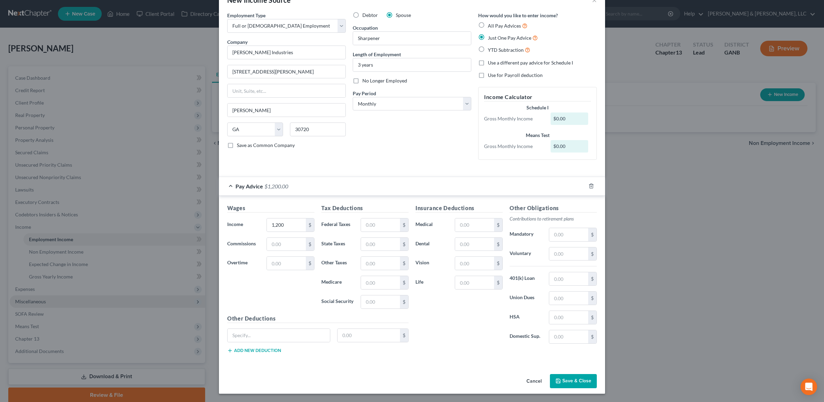
click at [574, 376] on button "Save & Close" at bounding box center [573, 381] width 47 height 14
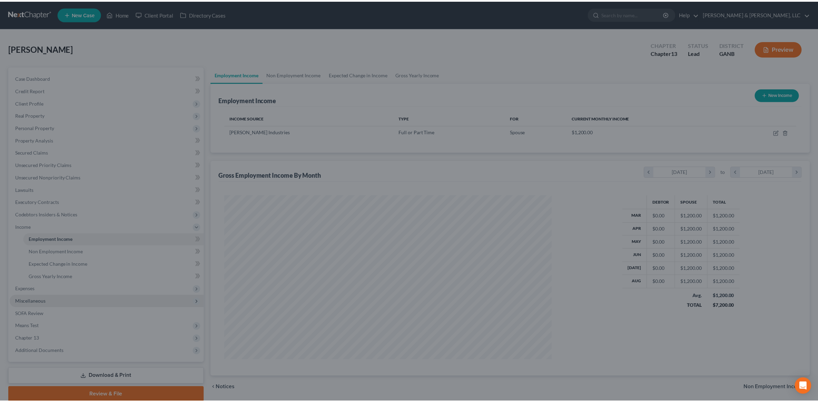
scroll to position [164, 341]
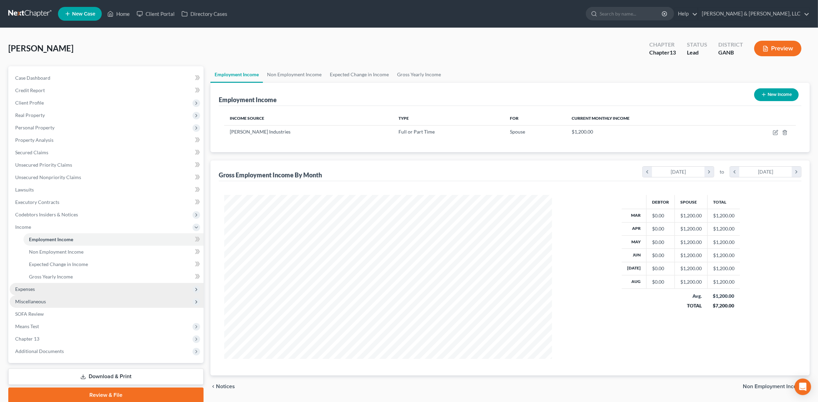
click at [43, 287] on span "Expenses" at bounding box center [107, 289] width 194 height 12
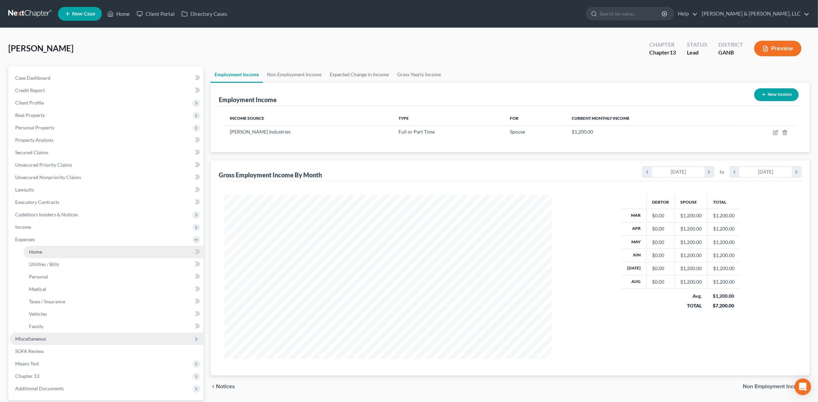
click at [45, 252] on link "Home" at bounding box center [113, 252] width 180 height 12
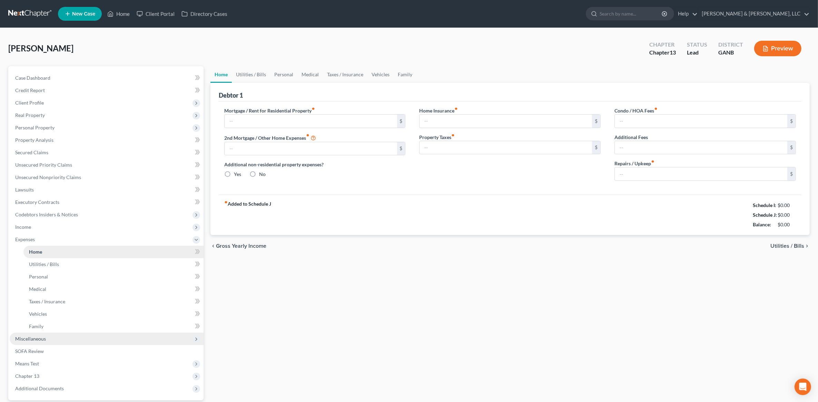
type input "0.00"
radio input "true"
type input "0.00"
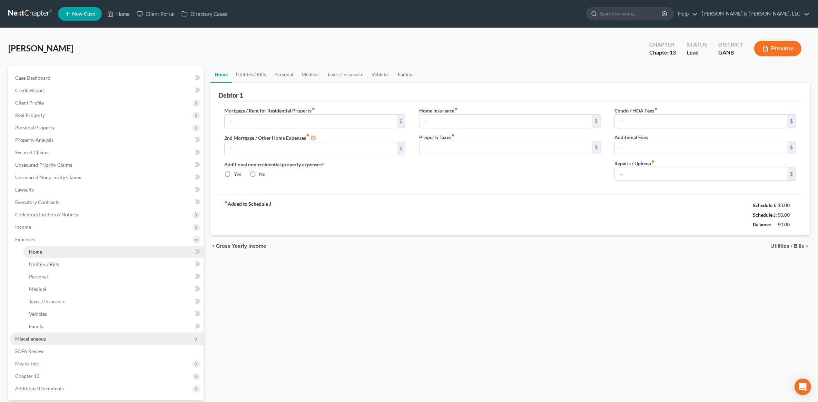
type input "0.00"
click at [657, 176] on input "100.00" at bounding box center [701, 173] width 172 height 13
type input "200"
click at [578, 180] on div "Home Insurance fiber_manual_record 0.00 $ Property Taxes fiber_manual_record 0.…" at bounding box center [509, 146] width 195 height 79
click at [250, 68] on link "Utilities / Bills" at bounding box center [251, 74] width 38 height 17
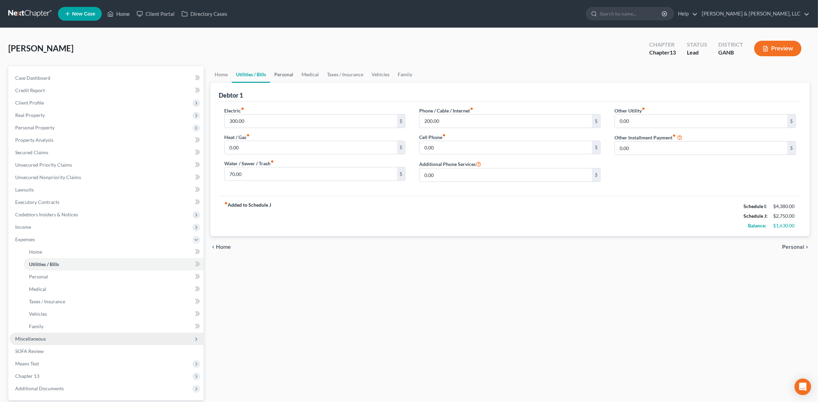
click at [281, 69] on link "Personal" at bounding box center [283, 74] width 27 height 17
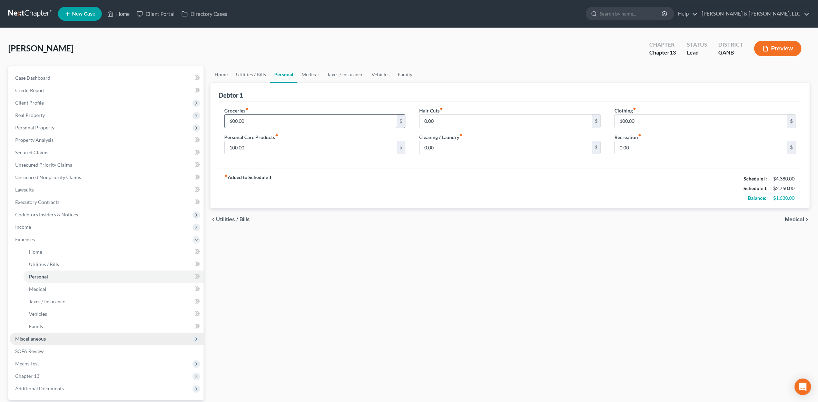
click at [267, 122] on input "600.00" at bounding box center [311, 120] width 172 height 13
type input "800"
click at [649, 124] on input "100.00" at bounding box center [701, 120] width 172 height 13
type input "150"
click at [325, 142] on input "100.00" at bounding box center [311, 147] width 172 height 13
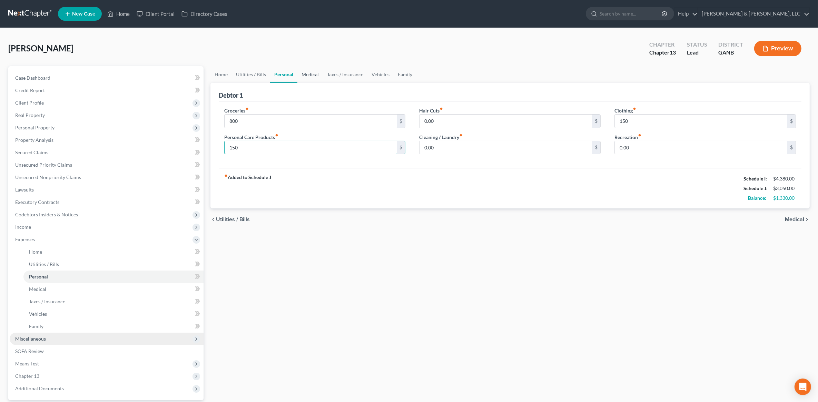
type input "150"
click at [316, 73] on link "Medical" at bounding box center [310, 74] width 26 height 17
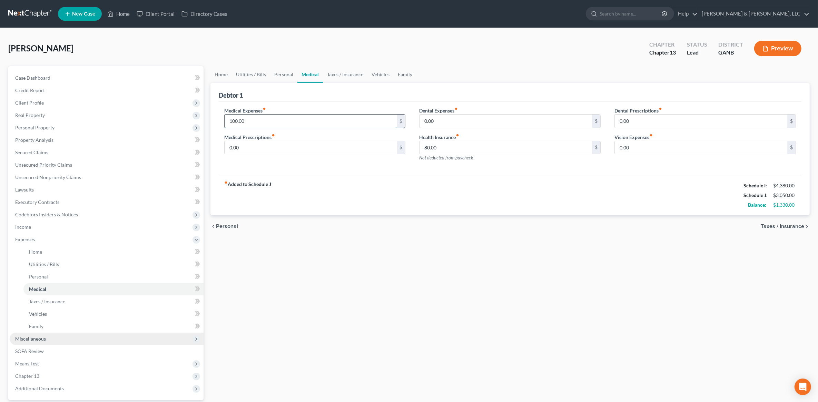
click at [263, 114] on input "100.00" at bounding box center [311, 120] width 172 height 13
type input "200"
click at [432, 317] on div "Home Utilities / Bills Personal Medical Taxes / Insurance Vehicles Family Debto…" at bounding box center [510, 252] width 606 height 373
click at [349, 77] on link "Taxes / Insurance" at bounding box center [345, 74] width 44 height 17
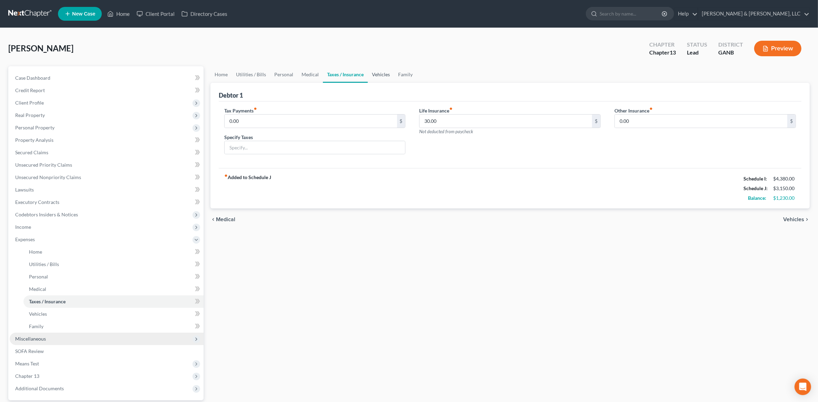
click at [379, 71] on link "Vehicles" at bounding box center [381, 74] width 26 height 17
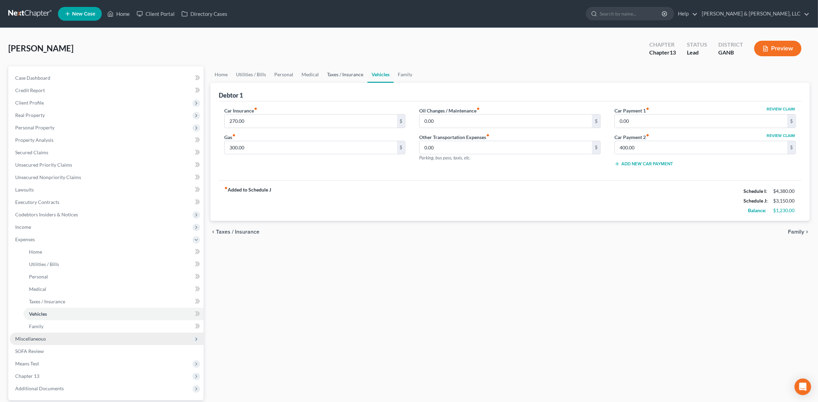
click at [354, 72] on link "Taxes / Insurance" at bounding box center [345, 74] width 44 height 17
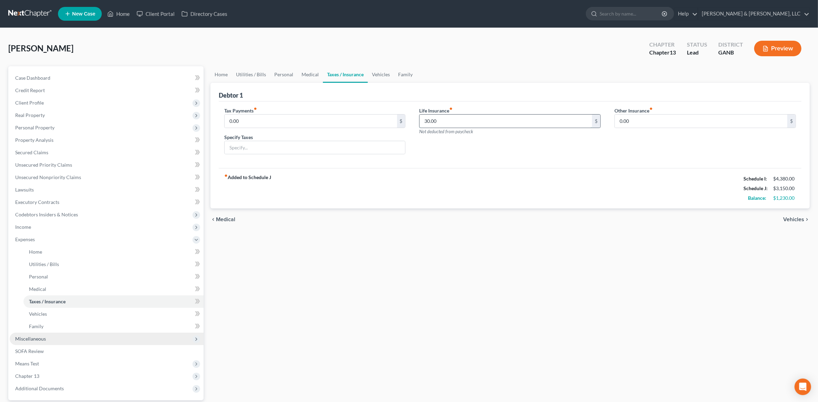
click at [460, 114] on input "30.00" at bounding box center [505, 120] width 172 height 13
type input "90"
click at [486, 259] on div "Home Utilities / Bills Personal Medical Taxes / Insurance Vehicles Family Debto…" at bounding box center [510, 252] width 606 height 373
click at [376, 77] on link "Vehicles" at bounding box center [381, 74] width 26 height 17
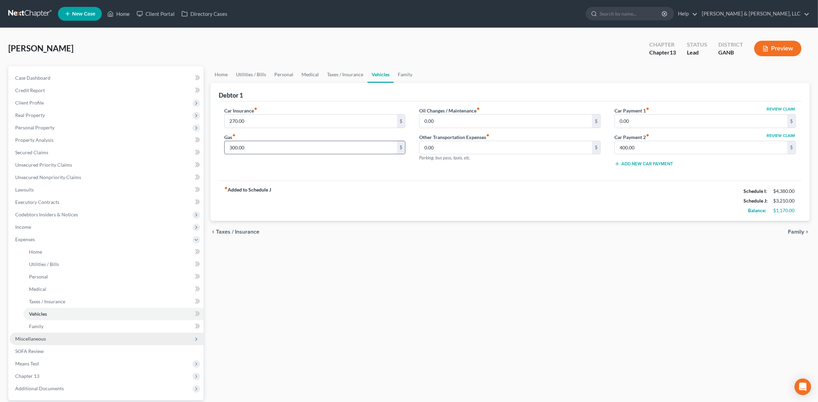
click at [268, 145] on input "300.00" at bounding box center [311, 147] width 172 height 13
click at [473, 344] on div "Home Utilities / Bills Personal Medical Taxes / Insurance Vehicles Family Debto…" at bounding box center [510, 252] width 606 height 373
click at [271, 148] on input "600" at bounding box center [311, 147] width 172 height 13
type input "700"
click at [435, 288] on div "Home Utilities / Bills Personal Medical Taxes / Insurance Vehicles Family Debto…" at bounding box center [510, 252] width 606 height 373
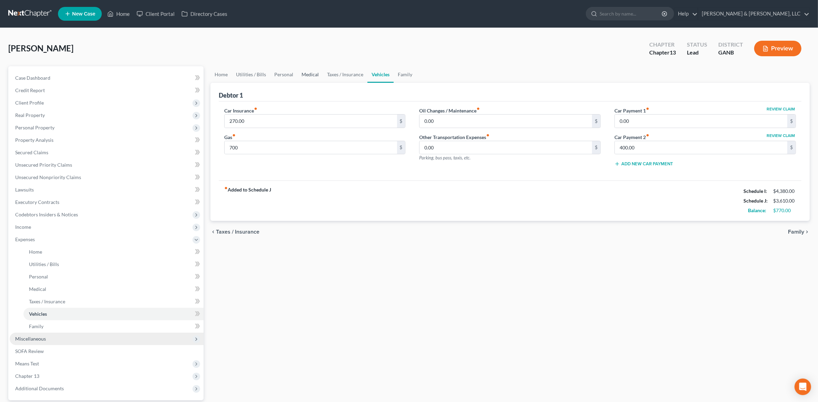
click at [305, 74] on link "Medical" at bounding box center [310, 74] width 26 height 17
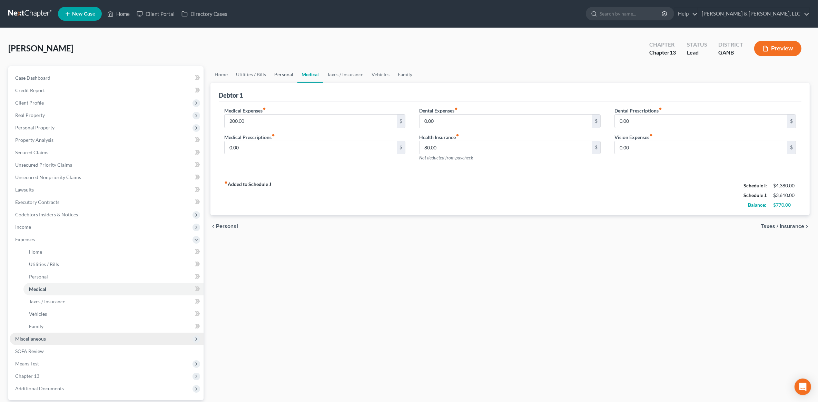
click at [290, 74] on link "Personal" at bounding box center [283, 74] width 27 height 17
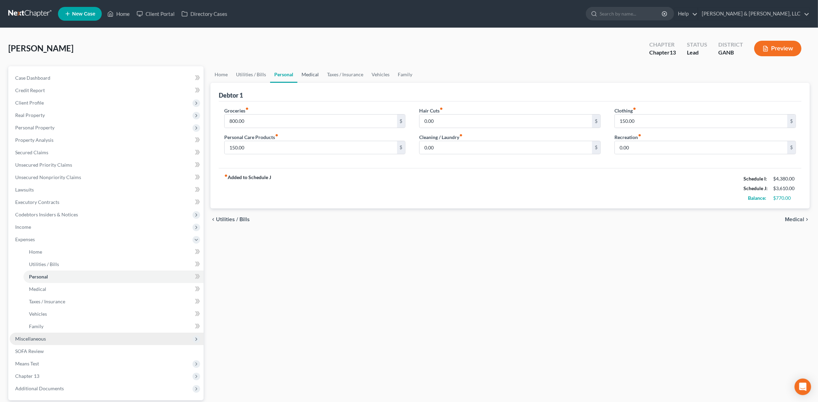
click at [311, 78] on link "Medical" at bounding box center [310, 74] width 26 height 17
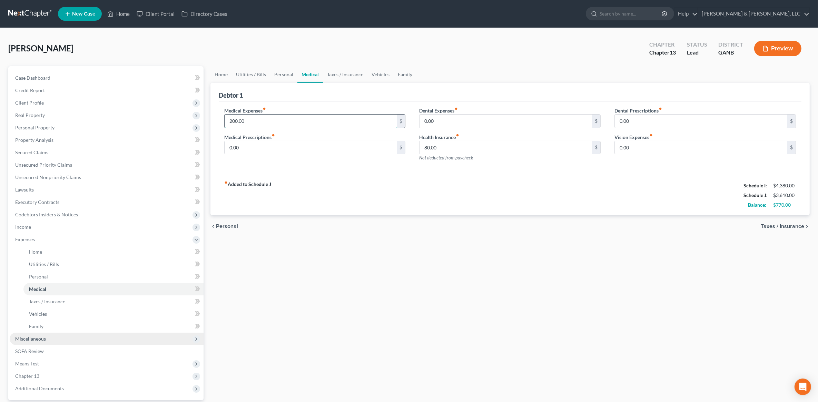
click at [293, 120] on input "200.00" at bounding box center [311, 120] width 172 height 13
click at [462, 270] on div "Home Utilities / Bills Personal Medical Taxes / Insurance Vehicles Family Debto…" at bounding box center [510, 252] width 606 height 373
click at [97, 77] on link "Case Dashboard" at bounding box center [107, 78] width 194 height 12
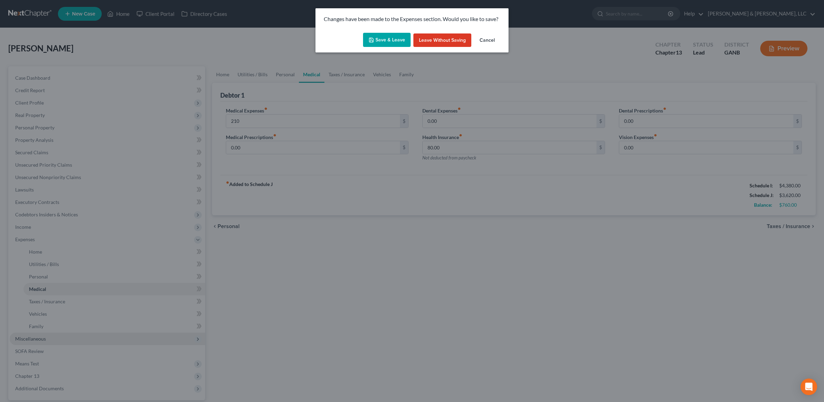
click at [395, 42] on button "Save & Leave" at bounding box center [387, 40] width 48 height 14
type input "210.00"
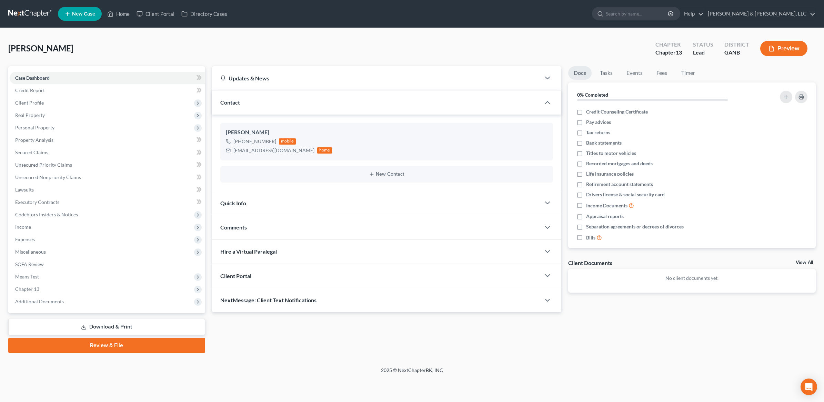
click at [116, 322] on link "Download & Print" at bounding box center [106, 327] width 197 height 16
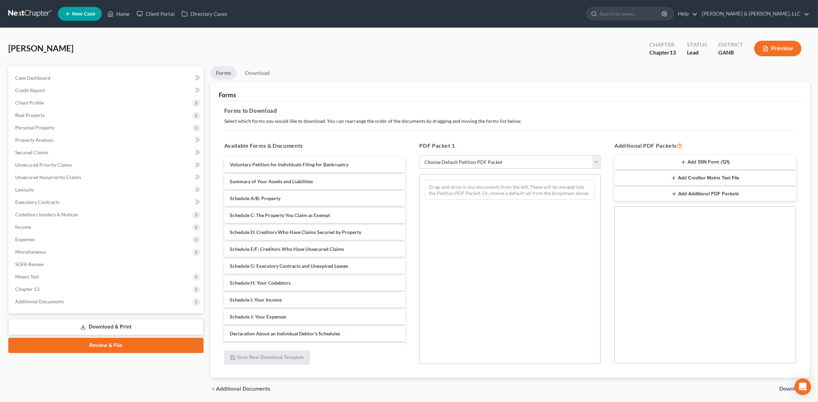
click at [445, 158] on select "Choose Default Petition PDF Packet Complete Bankruptcy Petition (all forms and …" at bounding box center [509, 162] width 181 height 14
select select "8"
click at [419, 155] on select "Choose Default Petition PDF Packet Complete Bankruptcy Petition (all forms and …" at bounding box center [509, 162] width 181 height 14
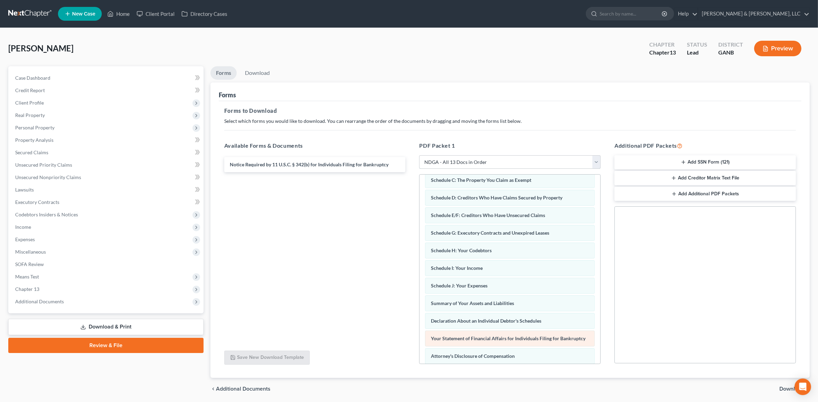
scroll to position [86, 0]
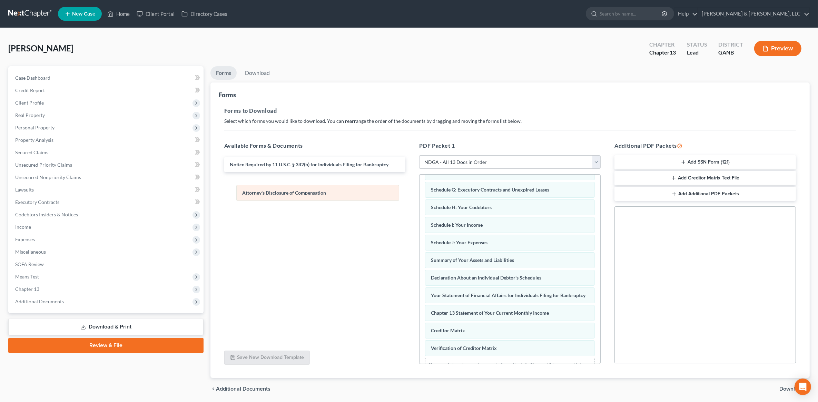
drag, startPoint x: 473, startPoint y: 325, endPoint x: 284, endPoint y: 196, distance: 228.8
click at [419, 196] on div "Attorney's Disclosure of Compensation Voluntary Petition for Individuals Filing…" at bounding box center [509, 235] width 181 height 295
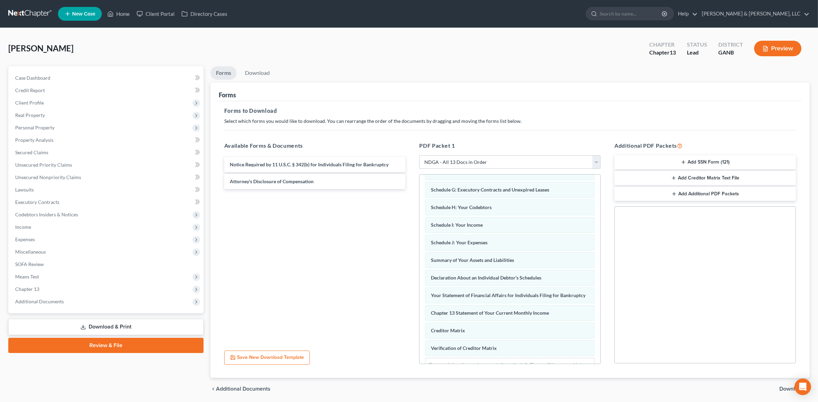
scroll to position [24, 0]
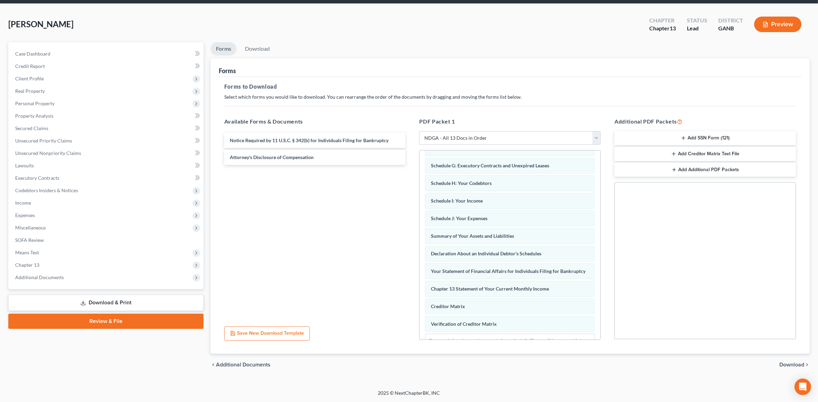
click at [708, 137] on button "Add SSN Form (121)" at bounding box center [704, 138] width 181 height 14
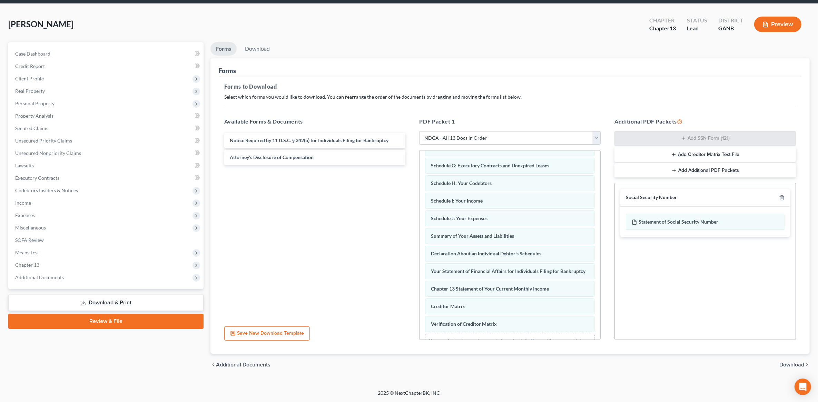
click at [795, 366] on span "Download" at bounding box center [791, 365] width 25 height 6
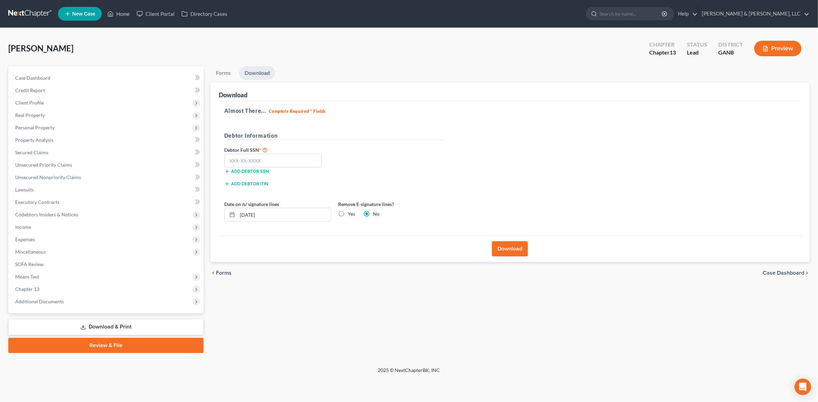
scroll to position [0, 0]
click at [265, 161] on input "text" at bounding box center [275, 161] width 98 height 14
type input "255-15-1747"
click at [355, 216] on label "Yes" at bounding box center [352, 213] width 7 height 7
click at [355, 215] on input "Yes" at bounding box center [354, 212] width 4 height 4
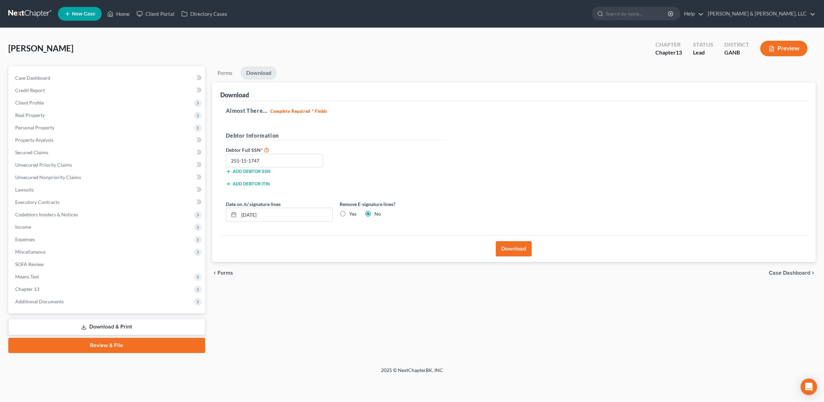
radio input "true"
radio input "false"
click at [511, 245] on button "Download" at bounding box center [514, 248] width 36 height 15
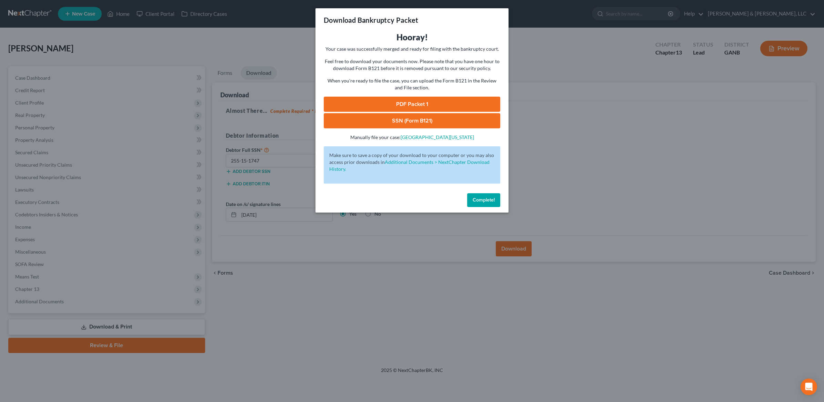
click at [430, 100] on link "PDF Packet 1" at bounding box center [412, 104] width 177 height 15
click at [430, 124] on link "SSN (Form B121)" at bounding box center [412, 120] width 177 height 15
click at [481, 200] on span "Complete!" at bounding box center [484, 200] width 22 height 6
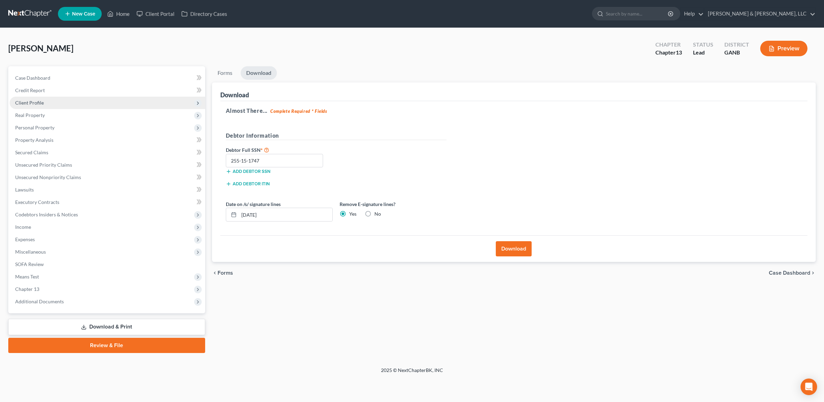
click at [57, 97] on span "Client Profile" at bounding box center [108, 103] width 196 height 12
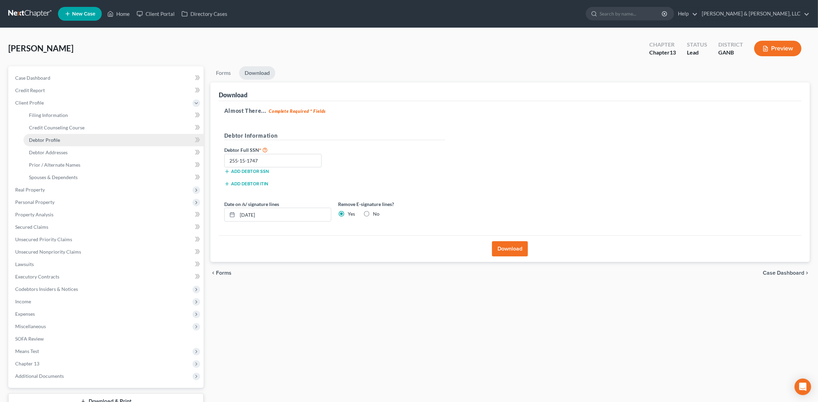
click at [67, 137] on link "Debtor Profile" at bounding box center [113, 140] width 180 height 12
select select "1"
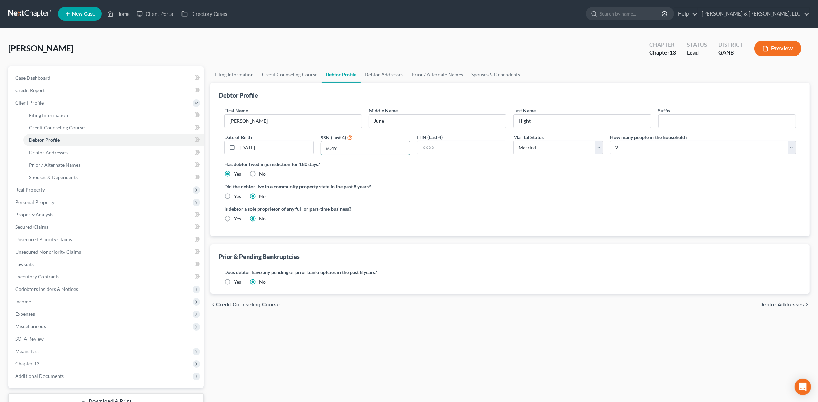
click at [334, 145] on input "6049" at bounding box center [365, 147] width 89 height 13
type input "1747"
drag, startPoint x: 270, startPoint y: 149, endPoint x: 247, endPoint y: 149, distance: 22.4
click at [247, 149] on input "[DATE]" at bounding box center [275, 147] width 76 height 13
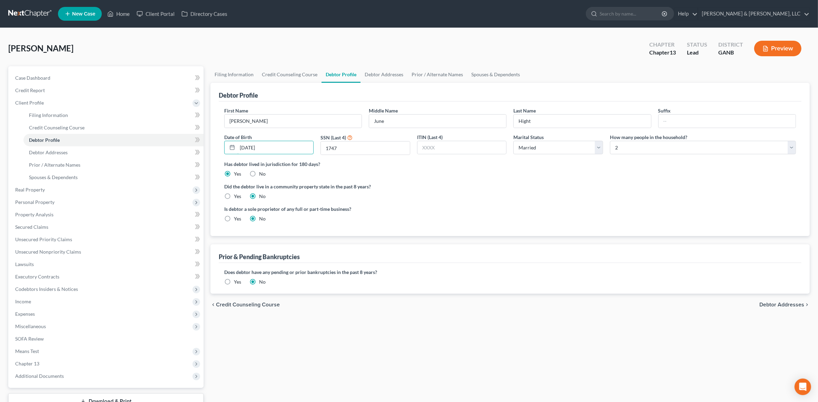
type input "[DATE]"
click at [599, 196] on div "Did the debtor live in a community property state in the past 8 years? Yes No" at bounding box center [509, 191] width 571 height 17
click at [765, 299] on div "chevron_left Credit Counseling Course Debtor Addresses chevron_right" at bounding box center [509, 304] width 599 height 22
click at [771, 305] on span "Debtor Addresses" at bounding box center [781, 305] width 45 height 6
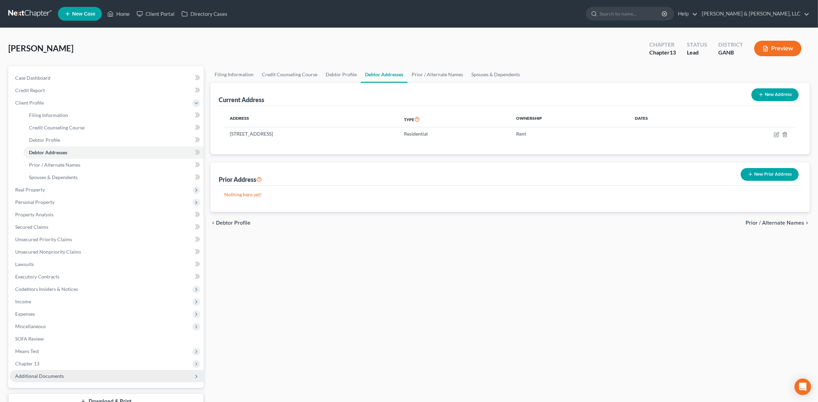
scroll to position [51, 0]
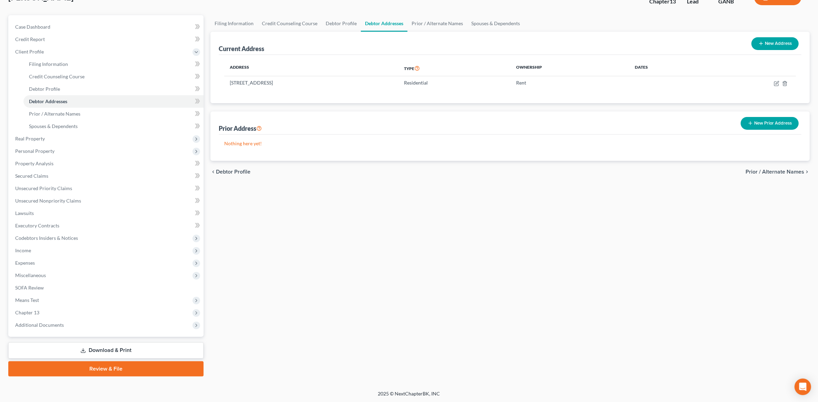
click at [115, 345] on link "Download & Print" at bounding box center [105, 350] width 195 height 16
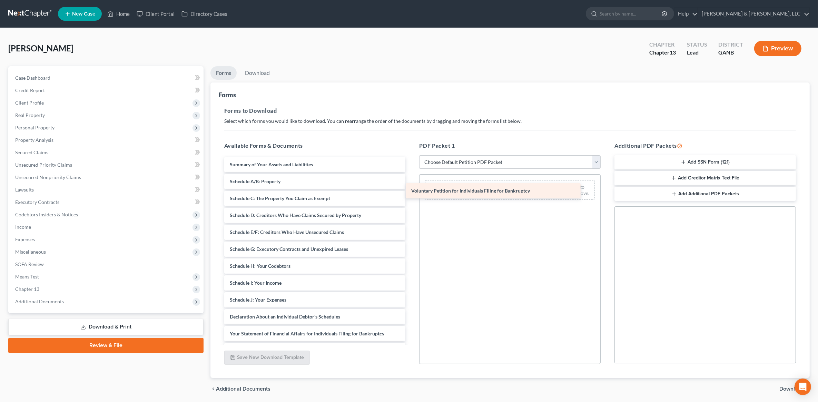
drag, startPoint x: 422, startPoint y: 188, endPoint x: 475, endPoint y: 193, distance: 52.3
click at [411, 193] on div "Voluntary Petition for Individuals Filing for Bankruptcy Voluntary Petition for…" at bounding box center [315, 291] width 192 height 269
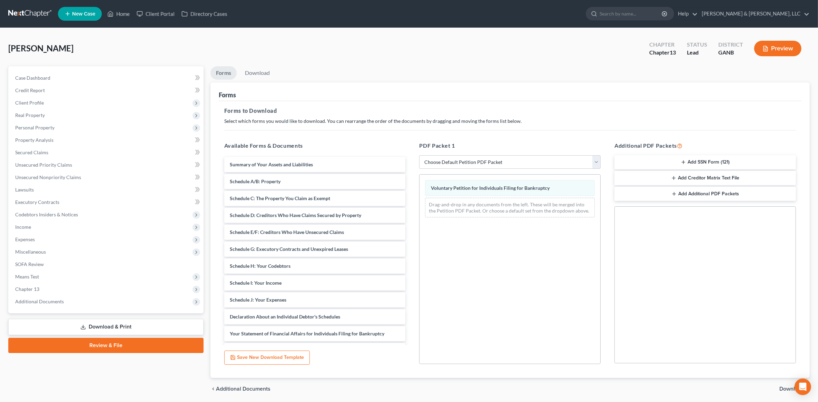
scroll to position [24, 0]
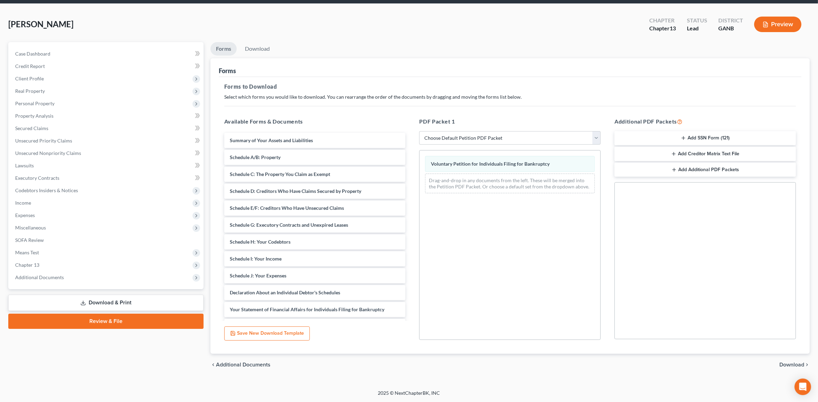
click at [795, 366] on span "Download" at bounding box center [791, 365] width 25 height 6
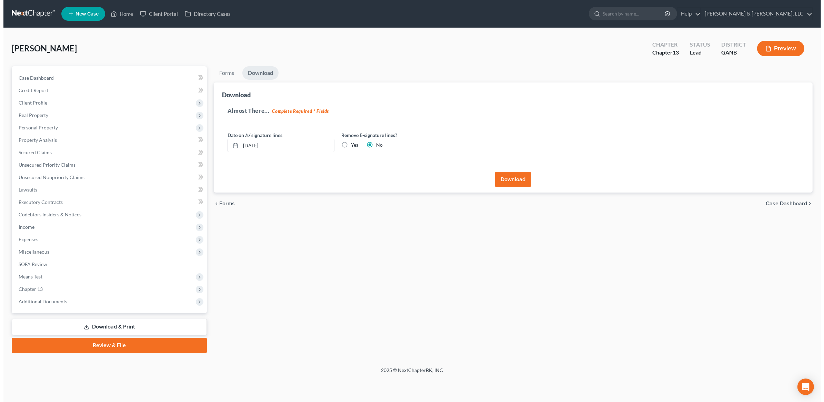
scroll to position [0, 0]
click at [523, 185] on button "Download" at bounding box center [514, 179] width 36 height 15
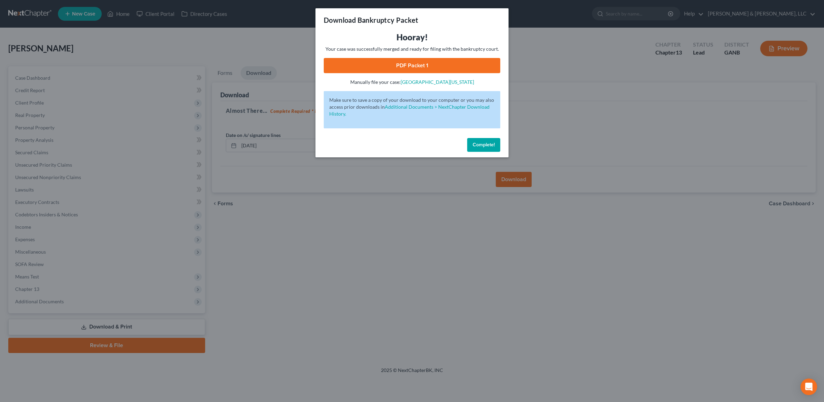
click at [406, 64] on link "PDF Packet 1" at bounding box center [412, 65] width 177 height 15
click at [475, 146] on span "Complete!" at bounding box center [484, 145] width 22 height 6
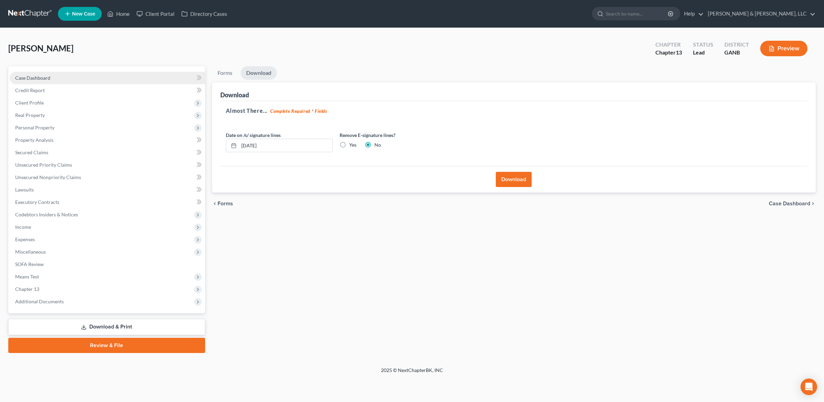
click at [57, 72] on link "Case Dashboard" at bounding box center [108, 78] width 196 height 12
